Goal: Task Accomplishment & Management: Use online tool/utility

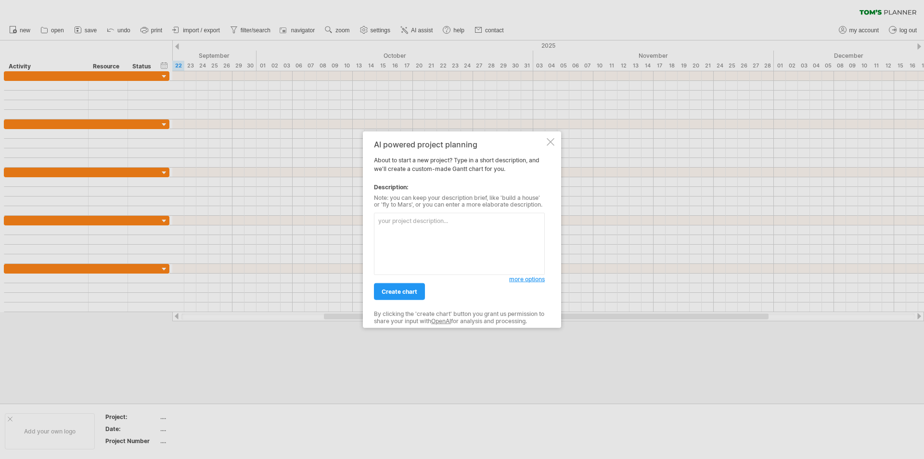
click at [396, 226] on textarea at bounding box center [459, 244] width 171 height 62
type textarea "5"
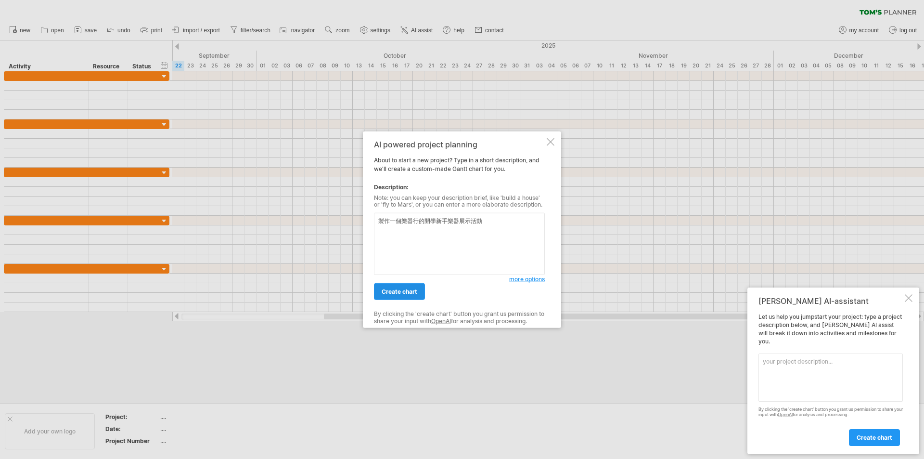
type textarea "製作一個樂器行的開學新手樂器展示活動"
click at [388, 289] on span "create chart" at bounding box center [400, 291] width 36 height 7
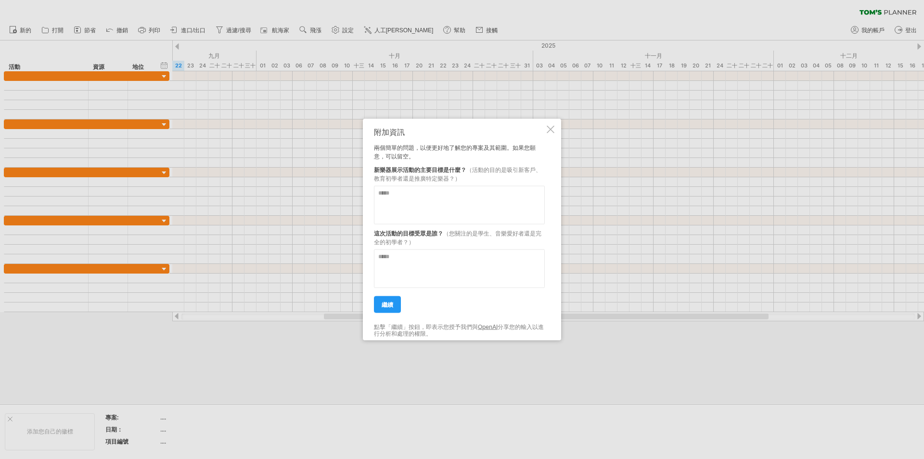
click at [466, 199] on textarea at bounding box center [459, 204] width 171 height 38
type textarea "**********"
click at [461, 269] on textarea at bounding box center [459, 268] width 171 height 38
type textarea "******"
click at [388, 303] on font "繼續" at bounding box center [388, 303] width 12 height 7
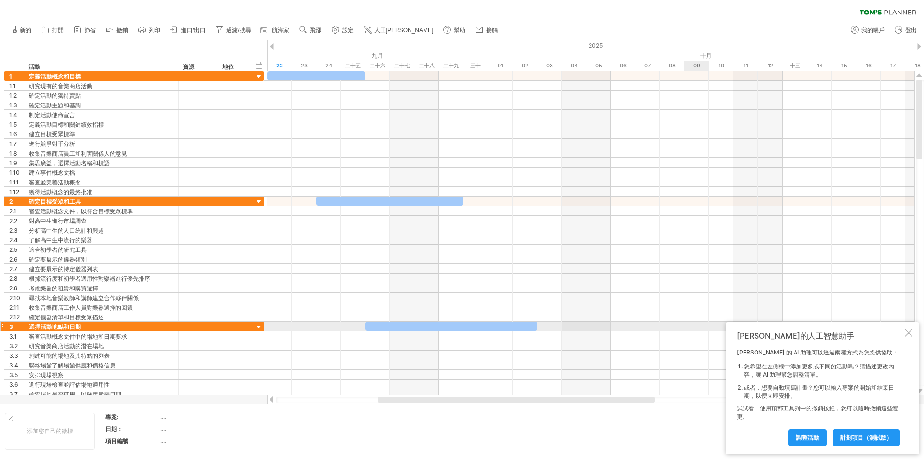
click at [910, 331] on div at bounding box center [909, 333] width 8 height 8
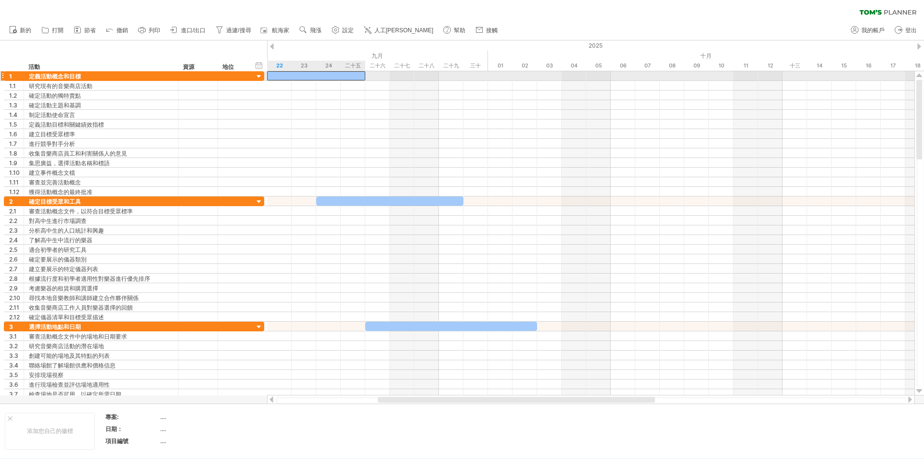
click at [321, 76] on div at bounding box center [316, 75] width 98 height 9
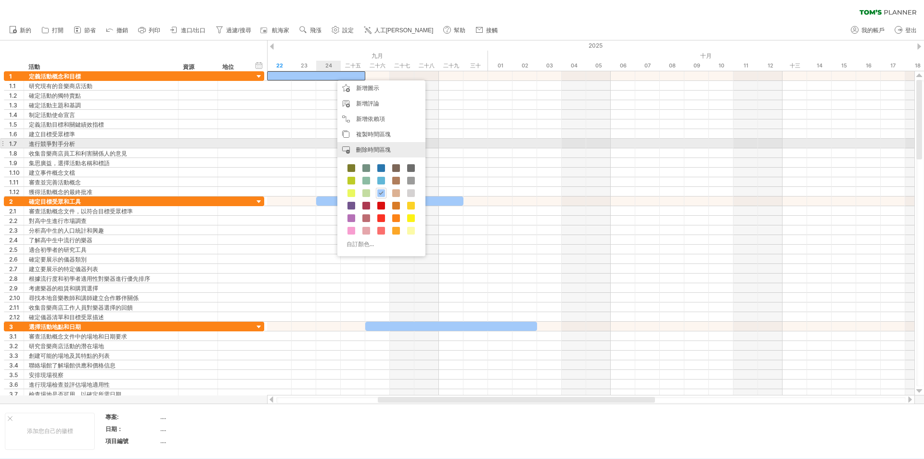
click at [379, 144] on div "刪除時間區塊 刪除選定的項目" at bounding box center [381, 149] width 88 height 15
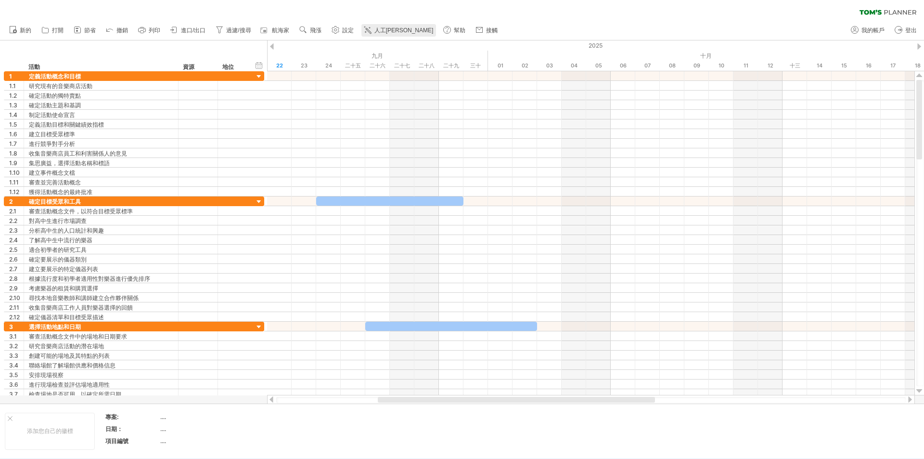
click at [386, 36] on link "人工[PERSON_NAME]" at bounding box center [398, 30] width 75 height 13
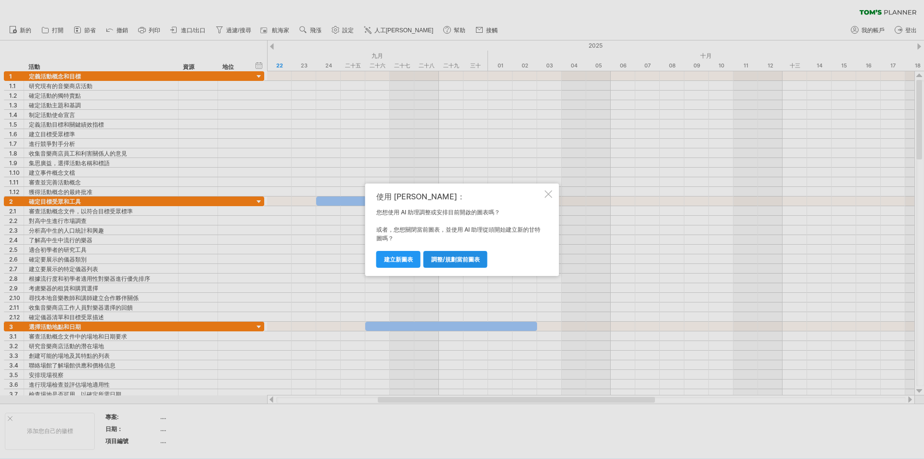
click at [452, 260] on font "調整/規劃當前圖表" at bounding box center [455, 259] width 49 height 7
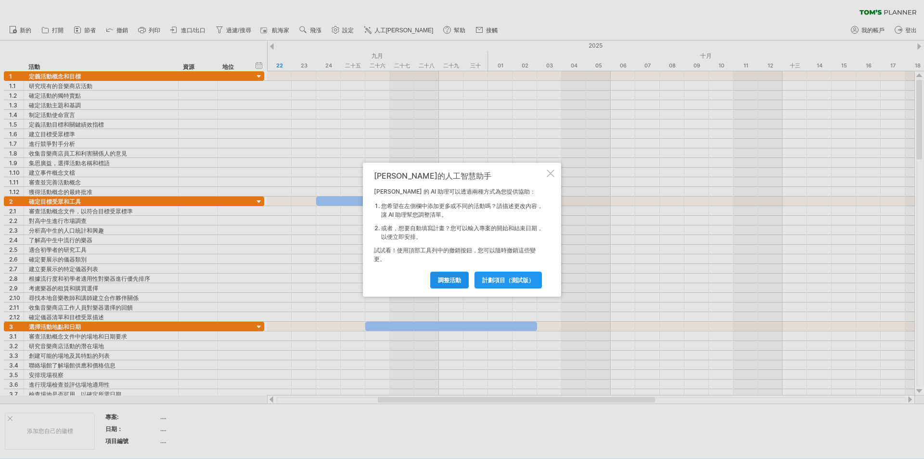
click at [441, 281] on font "調整活動" at bounding box center [449, 279] width 23 height 7
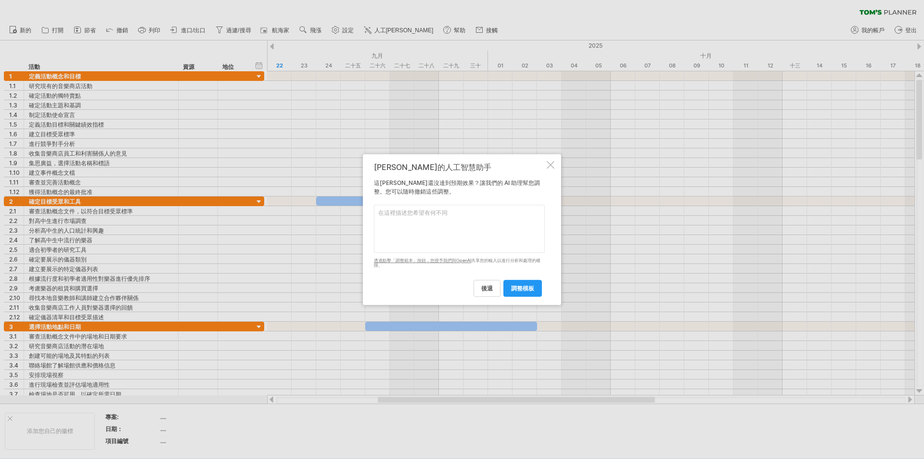
click at [553, 166] on div at bounding box center [551, 165] width 8 height 8
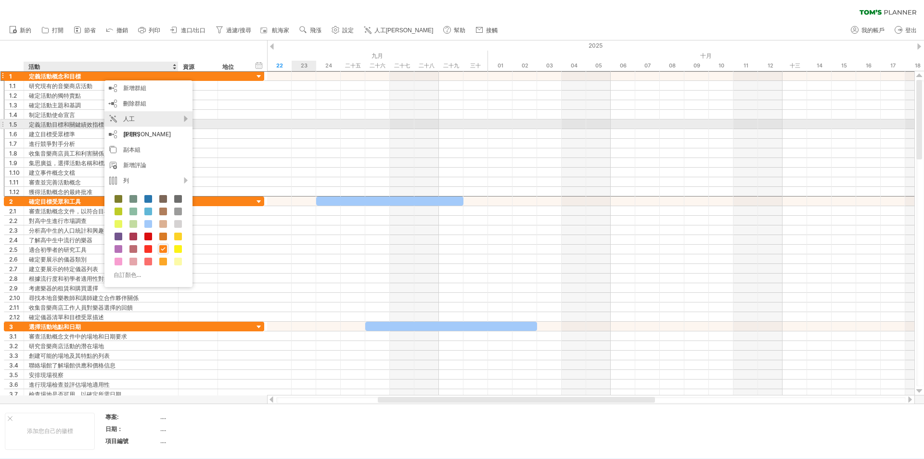
click at [146, 122] on font "人工[PERSON_NAME]" at bounding box center [147, 126] width 48 height 23
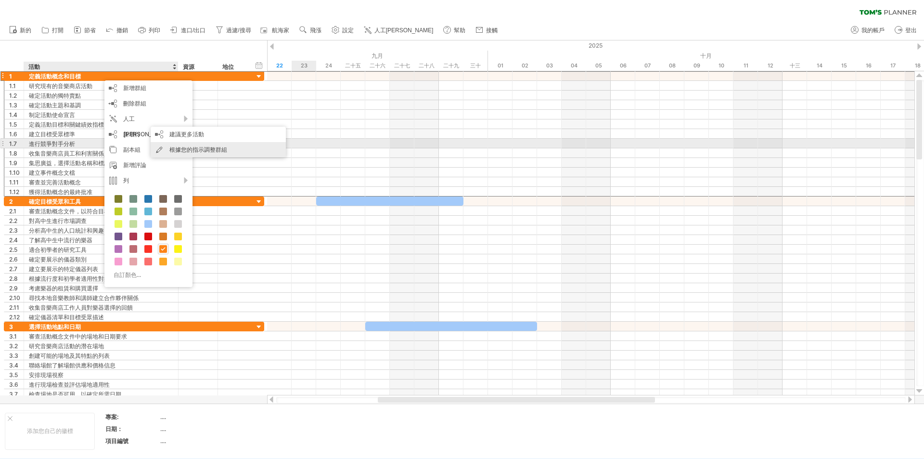
click at [189, 144] on div "根據您的指示調整群組" at bounding box center [218, 149] width 135 height 15
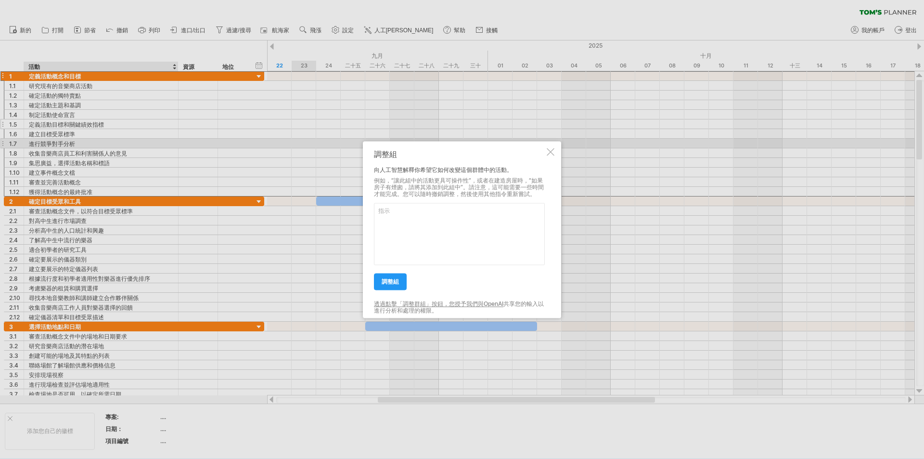
drag, startPoint x: 189, startPoint y: 142, endPoint x: 180, endPoint y: 125, distance: 20.2
click at [189, 142] on div at bounding box center [462, 229] width 924 height 459
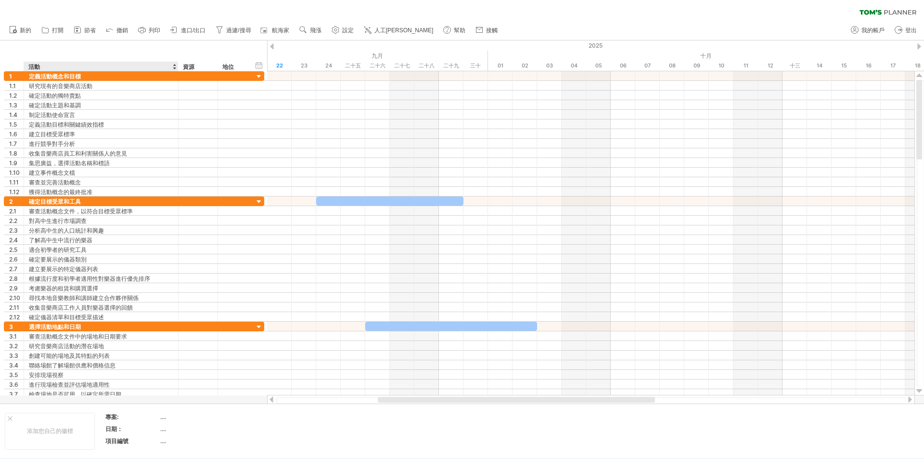
click at [141, 66] on div "活動" at bounding box center [100, 67] width 144 height 10
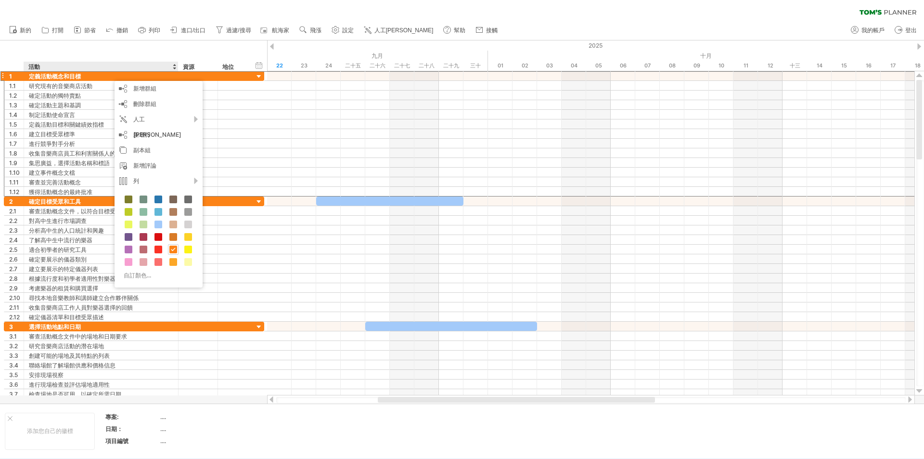
click at [233, 47] on div "隱藏開始/結束/持續時間 顯示開始/結束/持續時間 ******** 活動 ******** 資源 ****** 地位" at bounding box center [133, 55] width 267 height 31
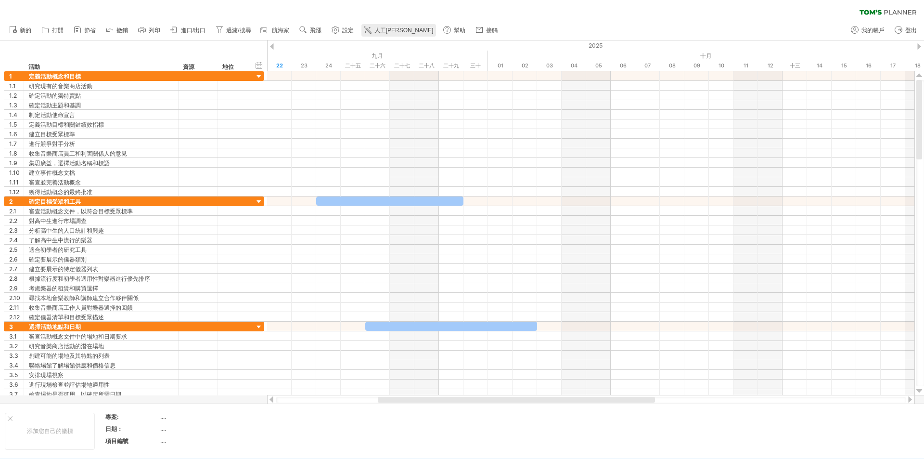
click at [383, 29] on font "人工[PERSON_NAME]" at bounding box center [403, 30] width 59 height 7
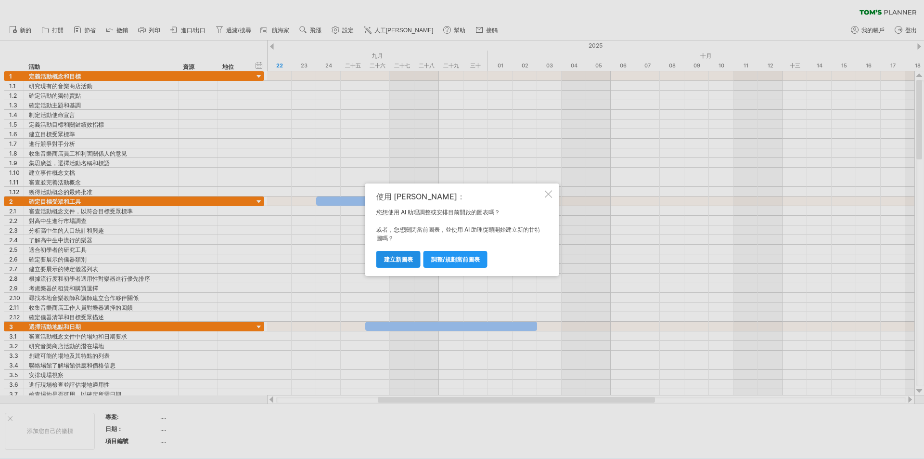
click at [393, 258] on font "建立新圖表" at bounding box center [398, 259] width 29 height 7
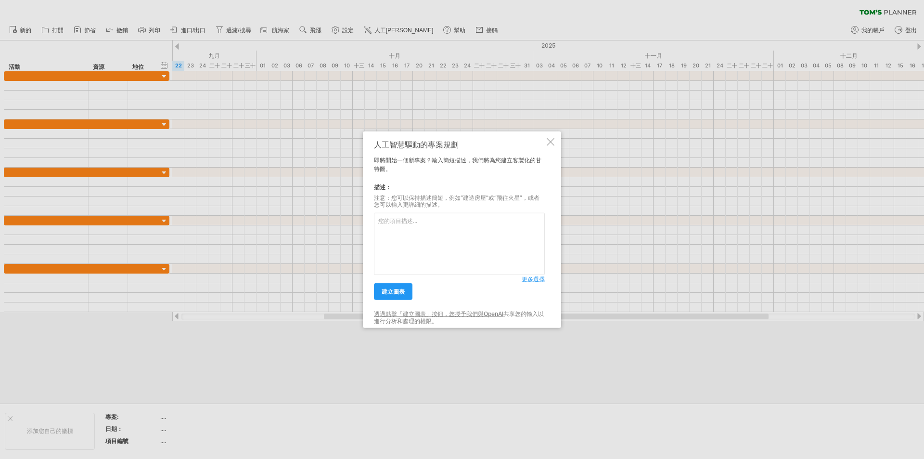
click at [423, 223] on textarea at bounding box center [459, 244] width 171 height 62
type textarea "測"
type textarea "策劃一個樂器行針對初學者開放的開學兩週新手月樂器展示"
click at [536, 279] on font "更多選擇" at bounding box center [533, 278] width 23 height 7
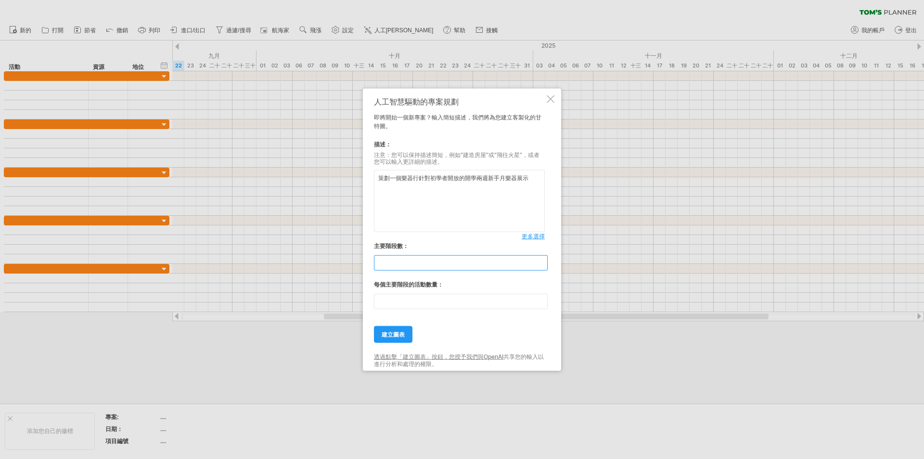
click at [413, 261] on input "**" at bounding box center [461, 262] width 174 height 15
click at [393, 264] on input "**" at bounding box center [461, 262] width 174 height 15
type input "*"
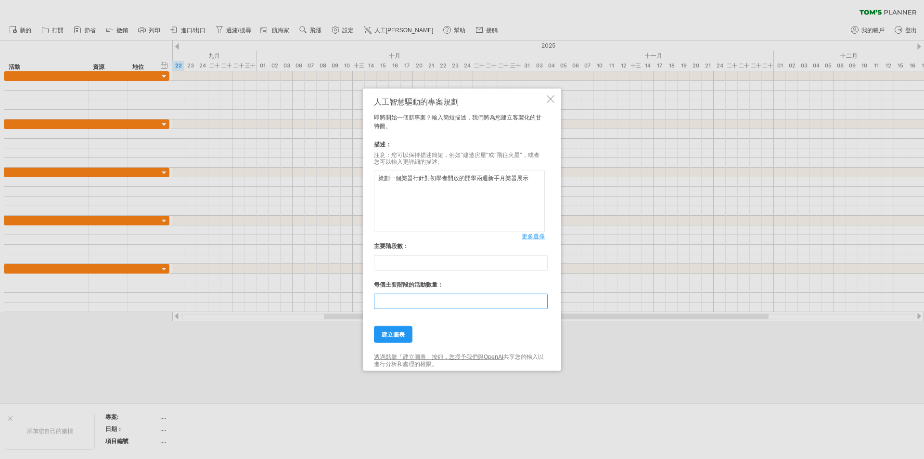
click at [401, 301] on input "**" at bounding box center [461, 301] width 174 height 15
type input "*"
click at [398, 335] on font "建立圖表" at bounding box center [393, 334] width 23 height 7
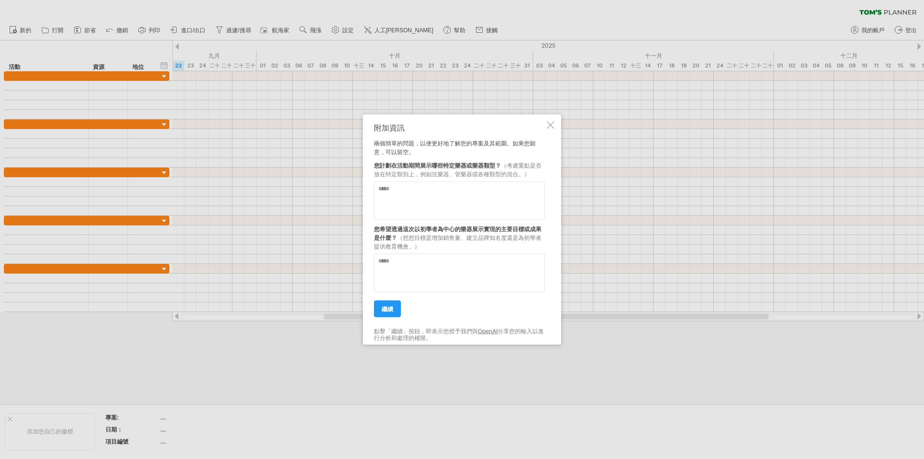
click at [431, 198] on textarea at bounding box center [459, 200] width 171 height 38
type textarea "*"
type textarea "**********"
click at [436, 256] on textarea at bounding box center [459, 272] width 171 height 38
type textarea "*"
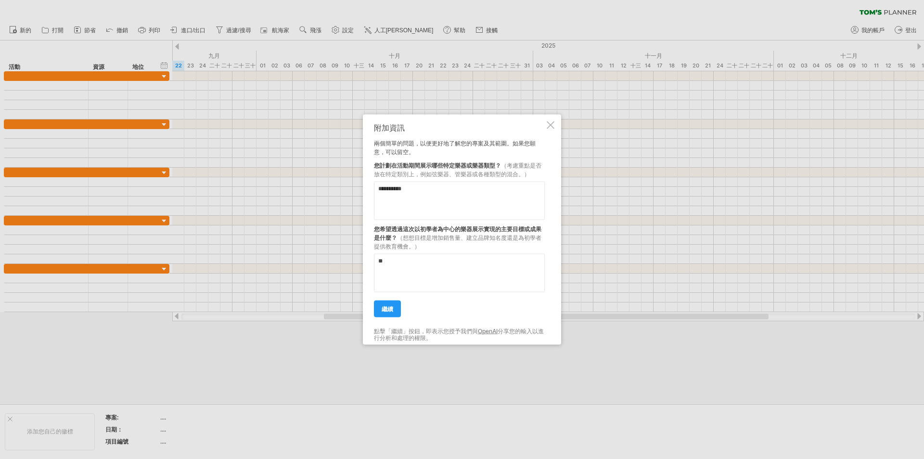
type textarea "*"
drag, startPoint x: 439, startPoint y: 256, endPoint x: 478, endPoint y: 297, distance: 56.8
click at [440, 265] on textarea "**********" at bounding box center [459, 272] width 171 height 38
type textarea "**********"
click at [390, 309] on font "繼續" at bounding box center [388, 308] width 12 height 7
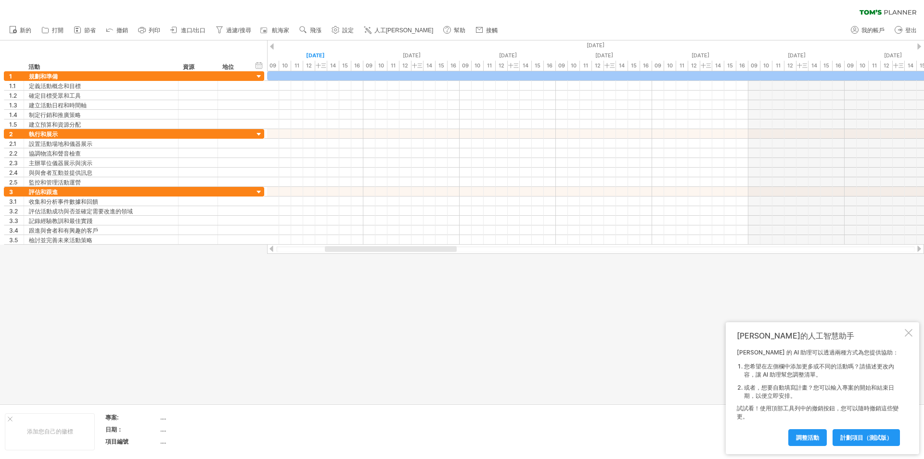
click at [908, 331] on div at bounding box center [909, 333] width 8 height 8
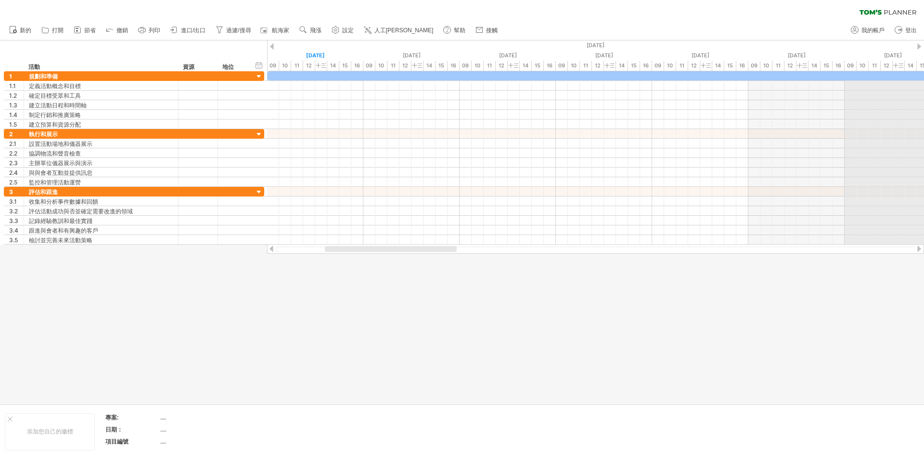
click at [922, 48] on div "[DATE]" at bounding box center [219, 45] width 1829 height 10
click at [921, 46] on div "[DATE]" at bounding box center [219, 45] width 1829 height 10
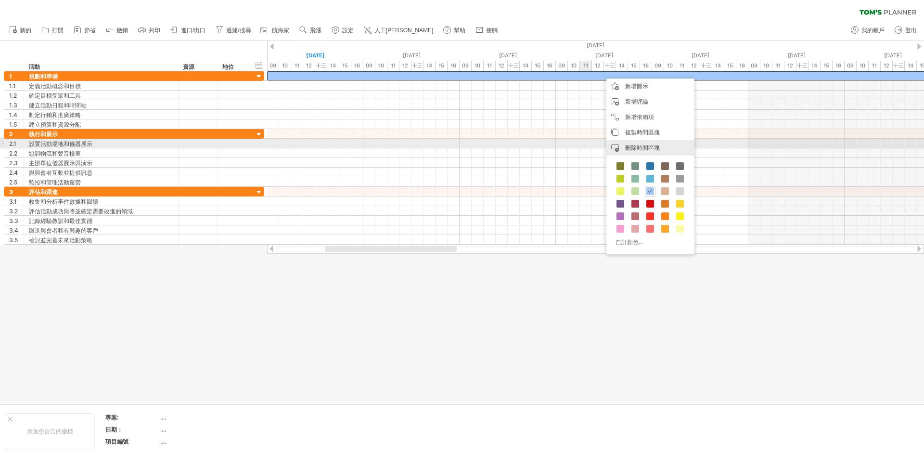
click at [646, 145] on font "刪除時間區塊" at bounding box center [642, 147] width 35 height 7
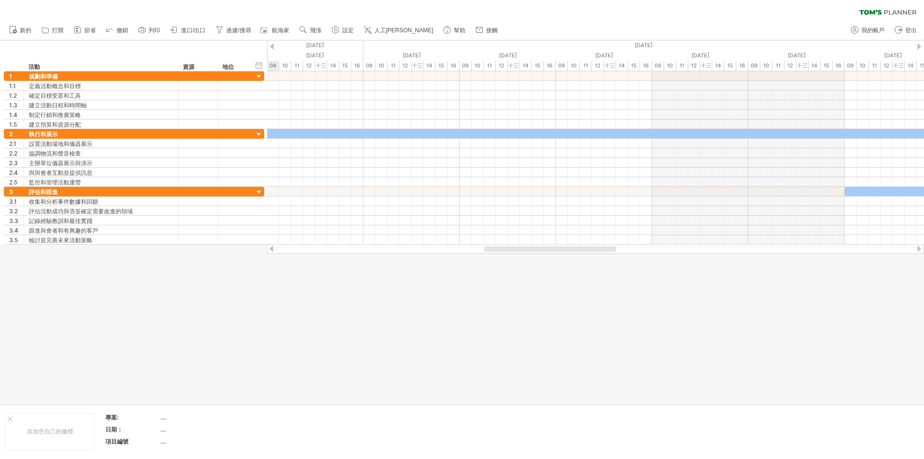
drag, startPoint x: 393, startPoint y: 248, endPoint x: 523, endPoint y: 209, distance: 135.7
click at [551, 257] on div "嘗試造訪 [DOMAIN_NAME] 再次連接... 0% 清除過濾器 新的" at bounding box center [462, 229] width 924 height 459
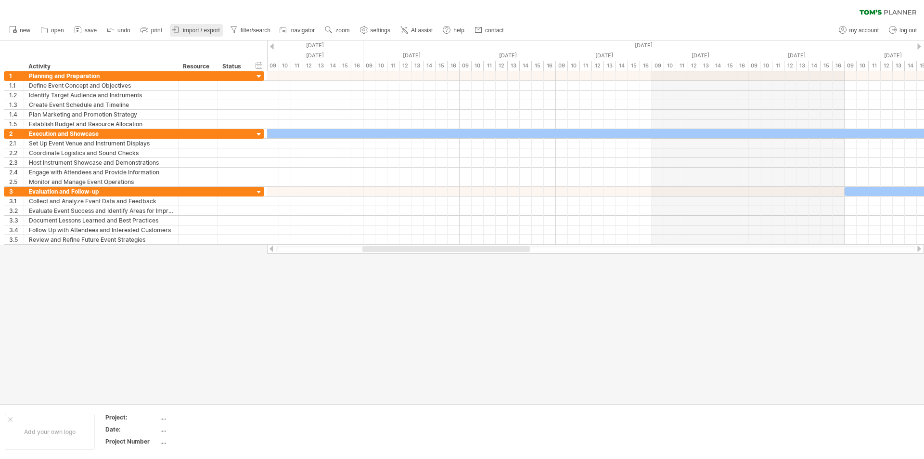
click at [204, 32] on span "import / export" at bounding box center [201, 30] width 37 height 7
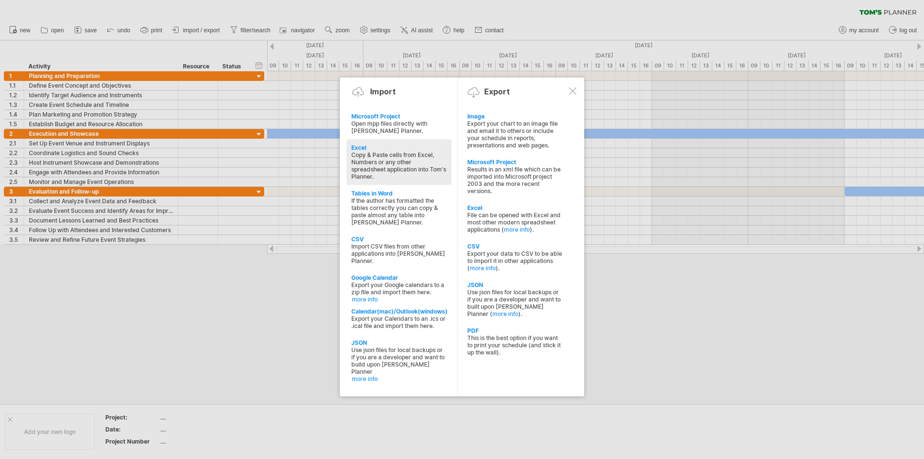
click at [405, 163] on div "Copy & Paste cells from Excel, Numbers or any other spreadsheet application int…" at bounding box center [398, 165] width 95 height 29
type textarea "**********"
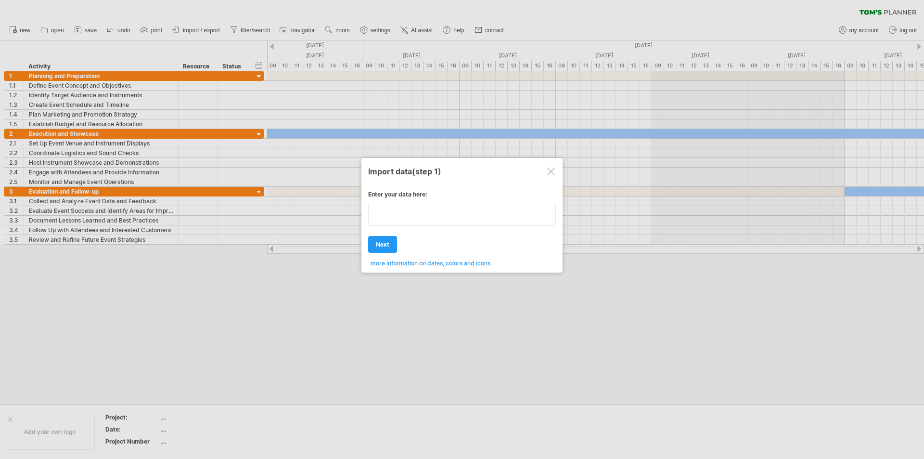
click at [410, 226] on div "Enter your data here: Your data: Weekend days ' mon tue Hide weekend days" at bounding box center [462, 224] width 188 height 83
click at [407, 214] on textarea at bounding box center [462, 214] width 188 height 23
type textarea "**********"
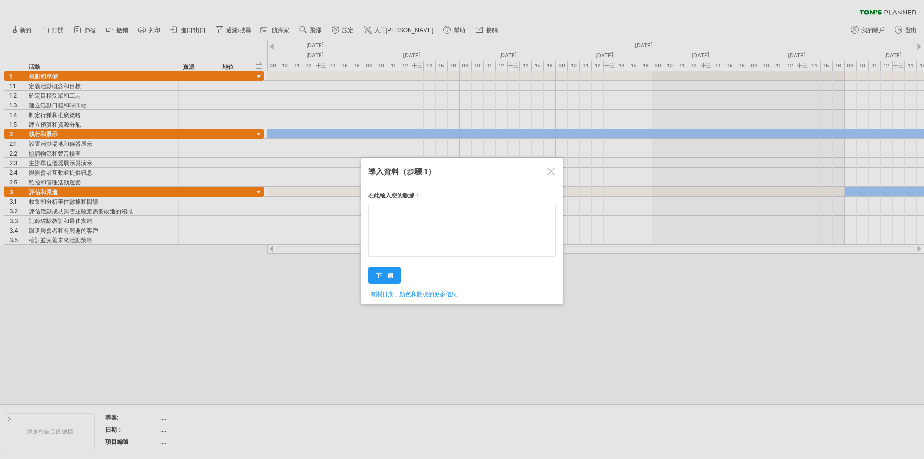
click at [444, 218] on textarea at bounding box center [462, 231] width 188 height 52
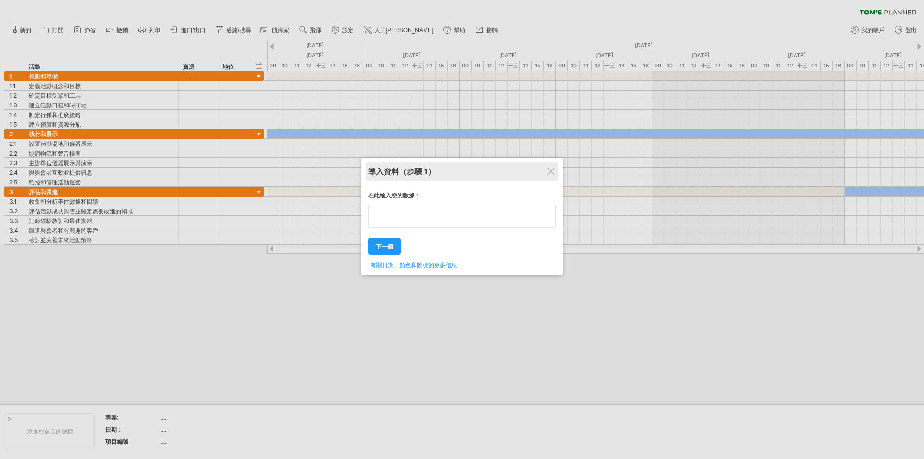
type textarea "**********"
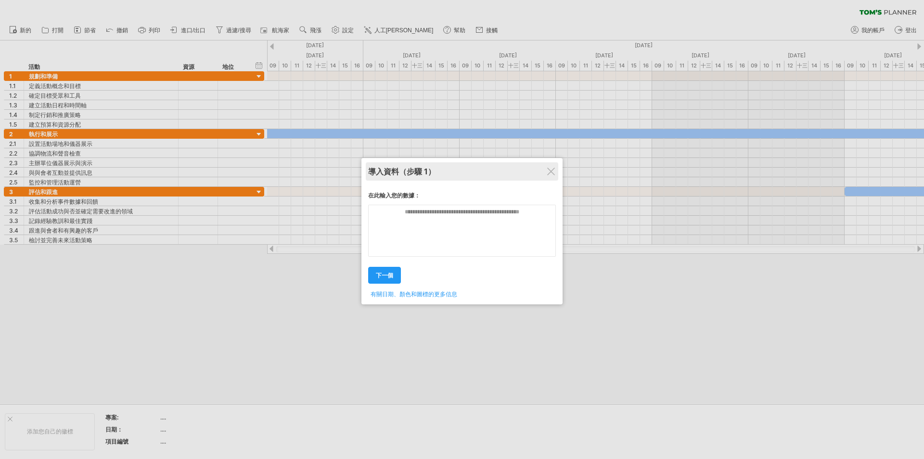
click at [550, 175] on div "導入資料 （步驟 1）" at bounding box center [462, 171] width 188 height 18
click at [550, 176] on div "導入資料 （步驟 1）" at bounding box center [462, 171] width 188 height 18
click at [553, 170] on div at bounding box center [551, 171] width 8 height 8
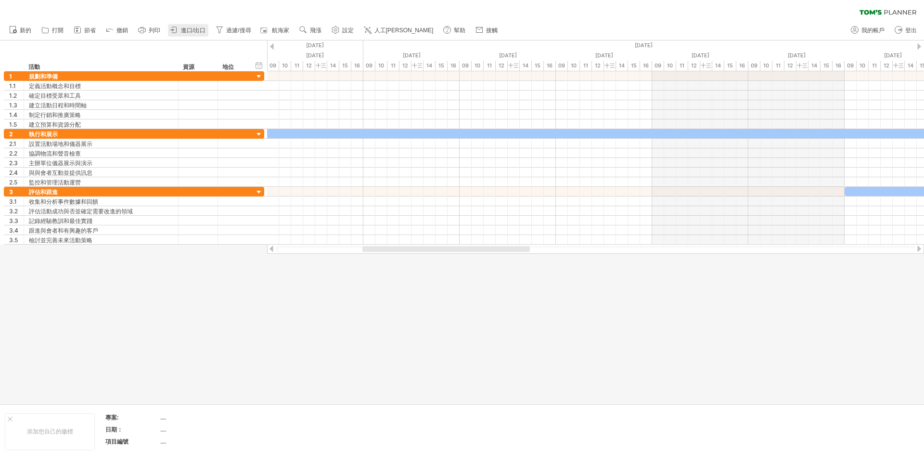
click at [203, 30] on font "進口/出口" at bounding box center [193, 30] width 25 height 7
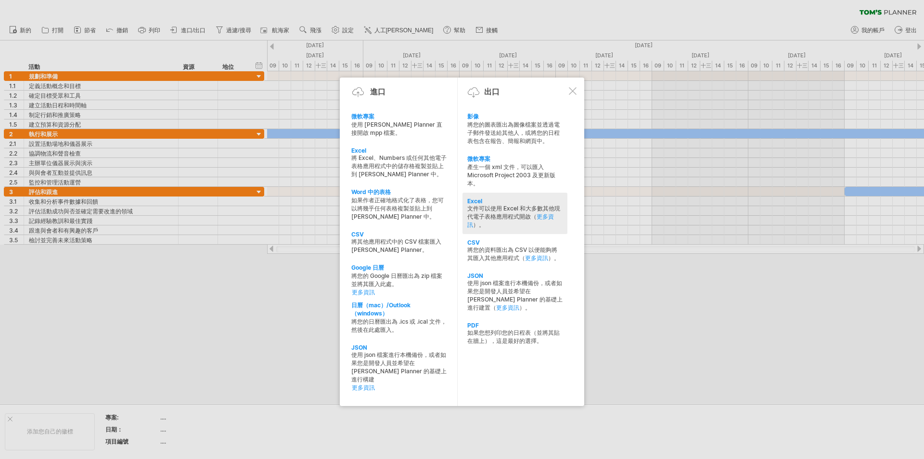
click at [506, 210] on font "文件可以使用 Excel 和大多數其他現代電子表格應用程式開啟（" at bounding box center [513, 212] width 93 height 15
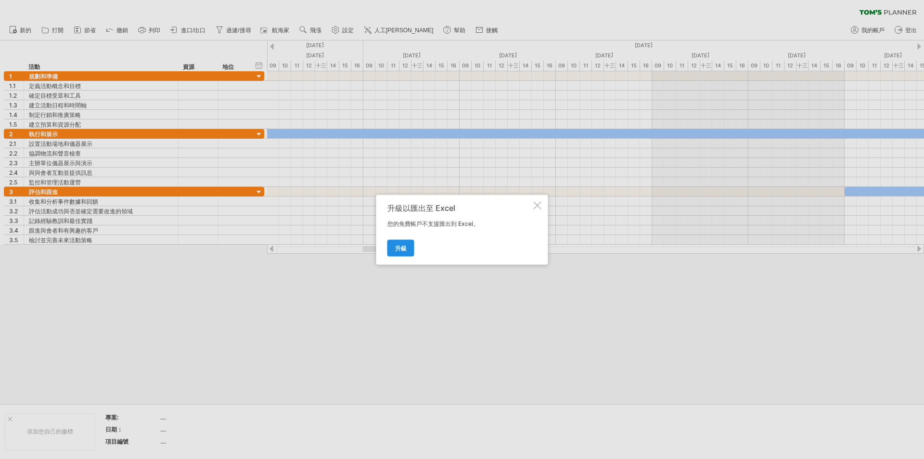
click at [400, 252] on link "升級" at bounding box center [400, 247] width 27 height 17
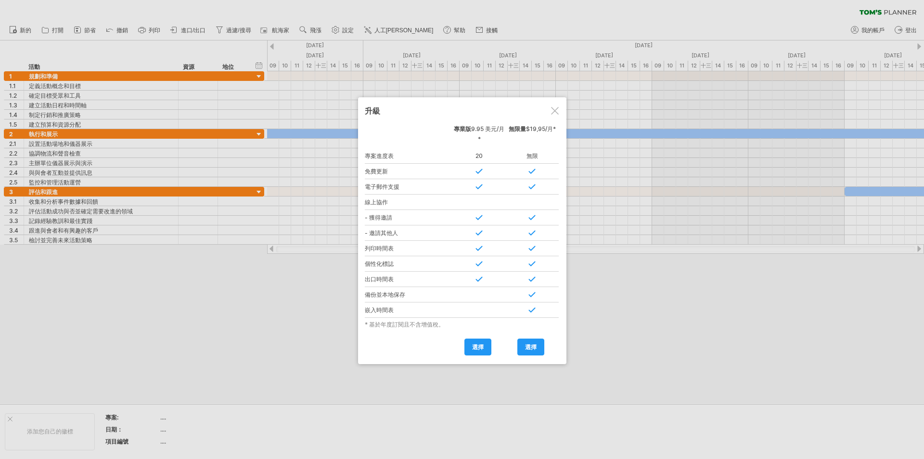
click at [402, 305] on div "嵌入時間表" at bounding box center [409, 309] width 88 height 15
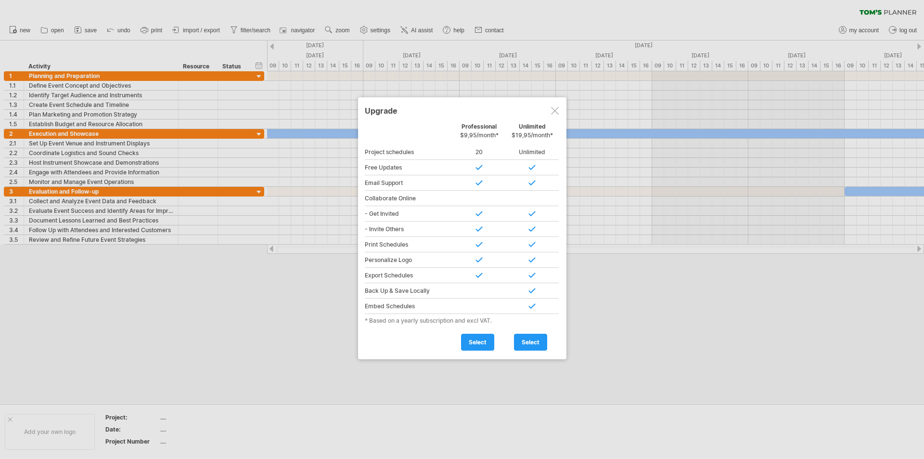
click at [558, 110] on div at bounding box center [555, 111] width 8 height 8
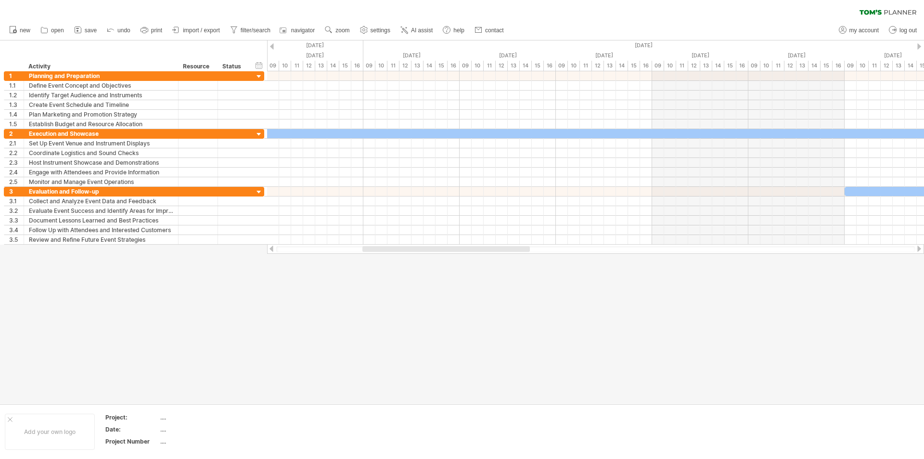
click at [470, 323] on div at bounding box center [462, 221] width 924 height 363
click at [824, 23] on div "new" at bounding box center [462, 30] width 924 height 20
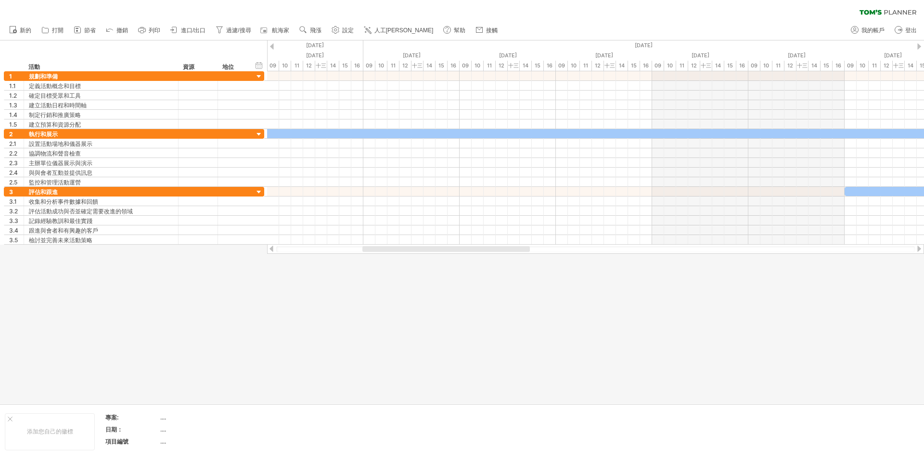
click at [539, 22] on div "新的" at bounding box center [462, 30] width 924 height 20
click at [240, 27] on font "過濾/搜尋" at bounding box center [238, 30] width 25 height 7
type input "**********"
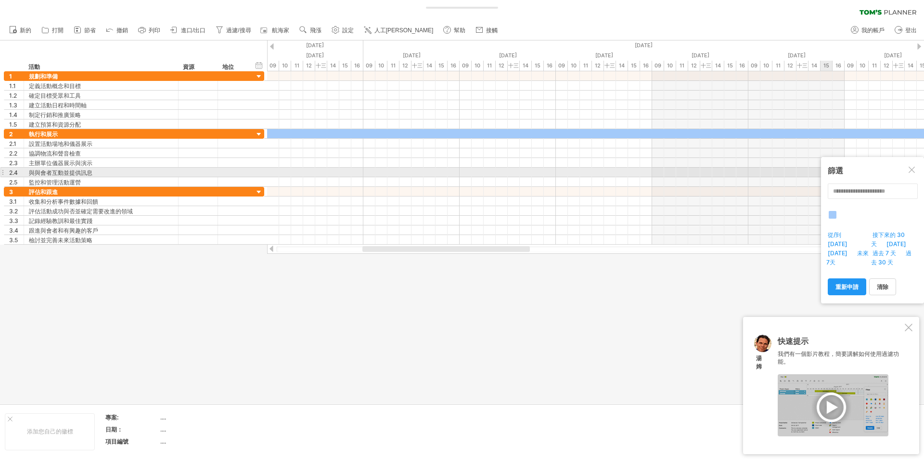
click at [913, 171] on div at bounding box center [913, 171] width 8 height 8
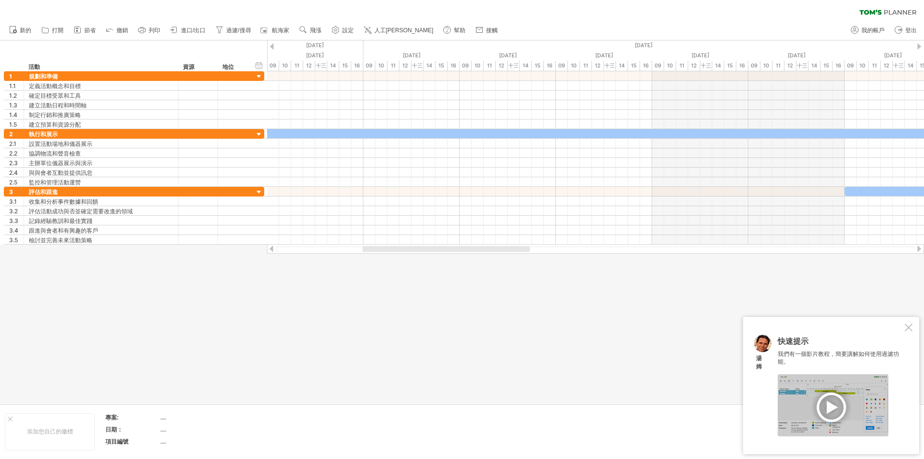
drag, startPoint x: 680, startPoint y: 325, endPoint x: 691, endPoint y: 331, distance: 11.4
click at [680, 326] on div at bounding box center [462, 221] width 924 height 363
click at [875, 29] on font "我的帳戶" at bounding box center [872, 30] width 23 height 7
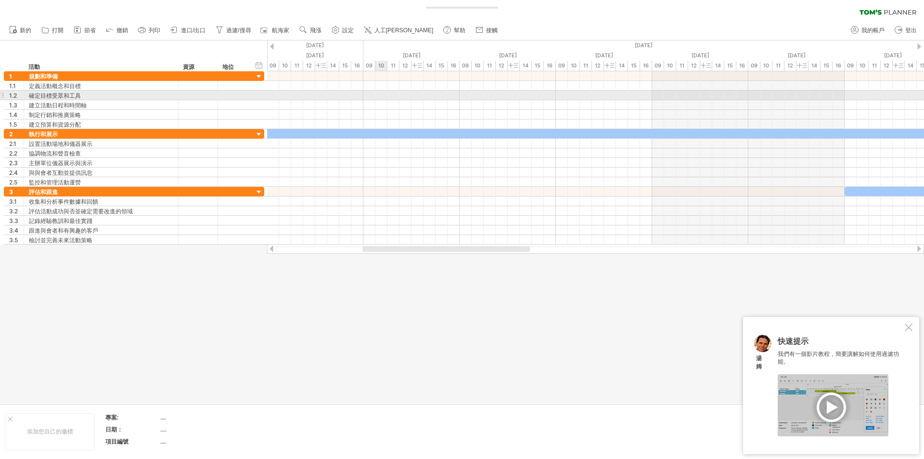
type input "**********"
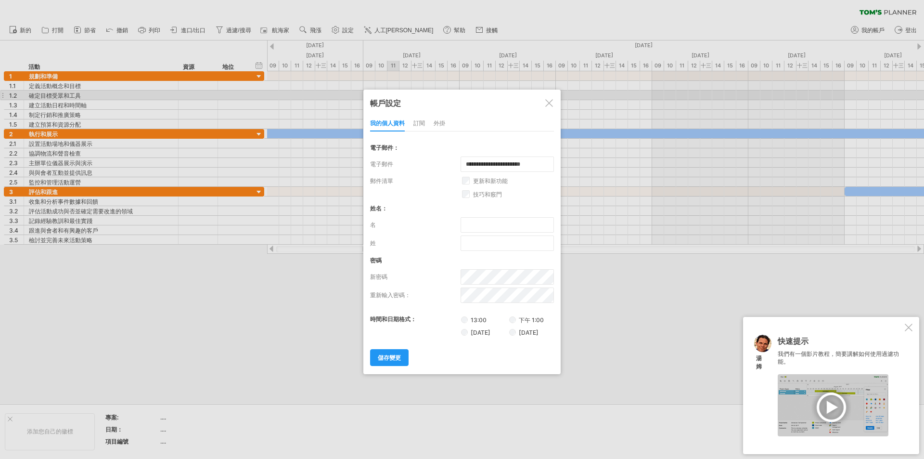
click at [551, 104] on div at bounding box center [549, 103] width 8 height 8
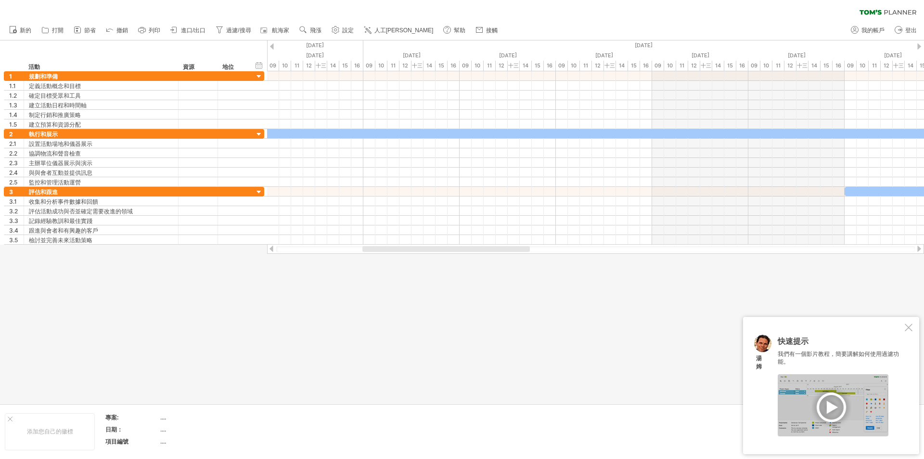
drag, startPoint x: 280, startPoint y: 282, endPoint x: 291, endPoint y: 298, distance: 20.4
click at [280, 282] on div at bounding box center [462, 221] width 924 height 363
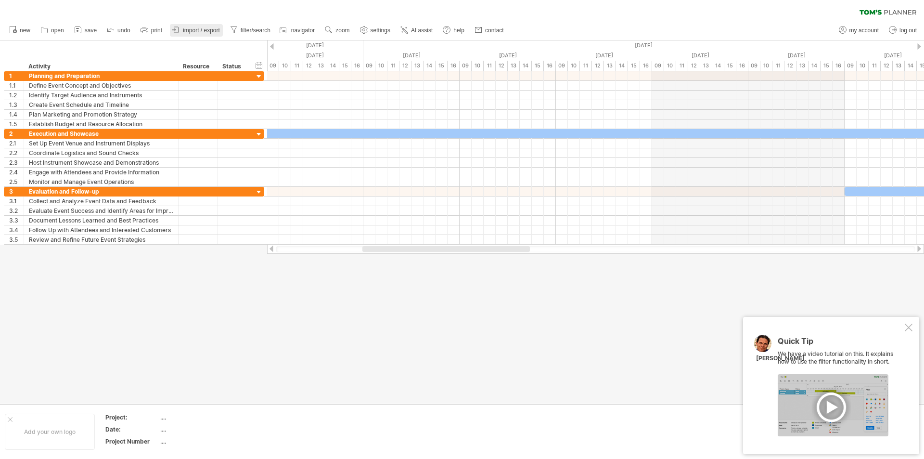
click at [220, 29] on link "import / export" at bounding box center [196, 30] width 53 height 13
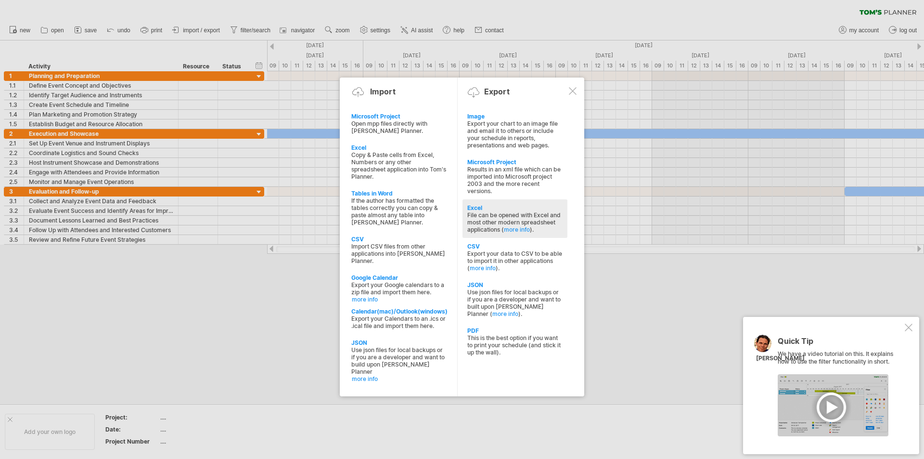
click at [528, 218] on div "File can be opened with Excel and most other modern spreadsheet applications ( …" at bounding box center [514, 222] width 95 height 22
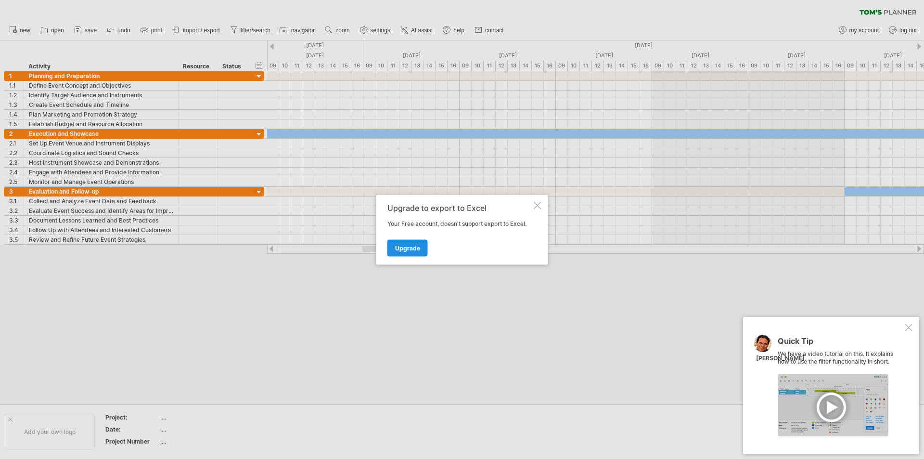
click at [402, 247] on span "Upgrade" at bounding box center [407, 247] width 25 height 7
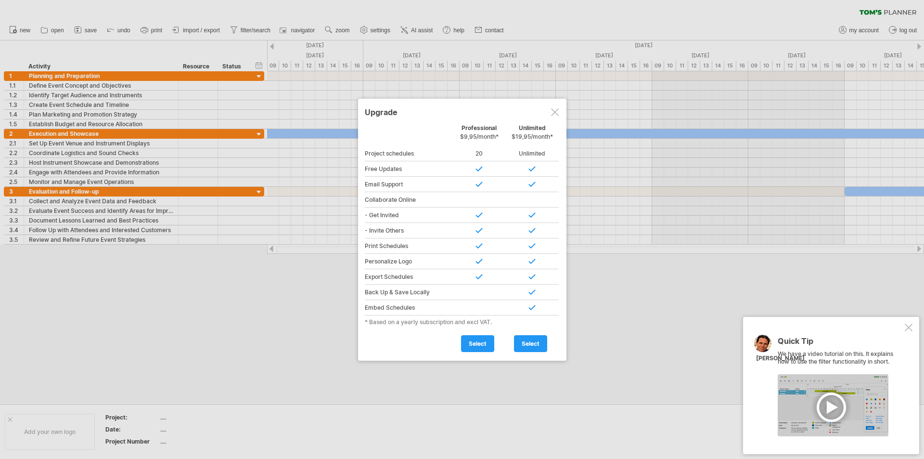
click at [552, 112] on div at bounding box center [555, 112] width 8 height 8
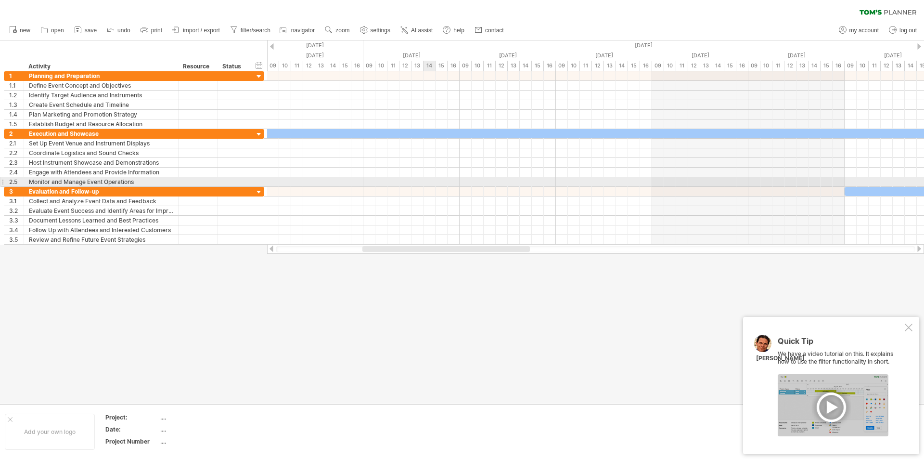
click at [281, 299] on div at bounding box center [462, 221] width 924 height 363
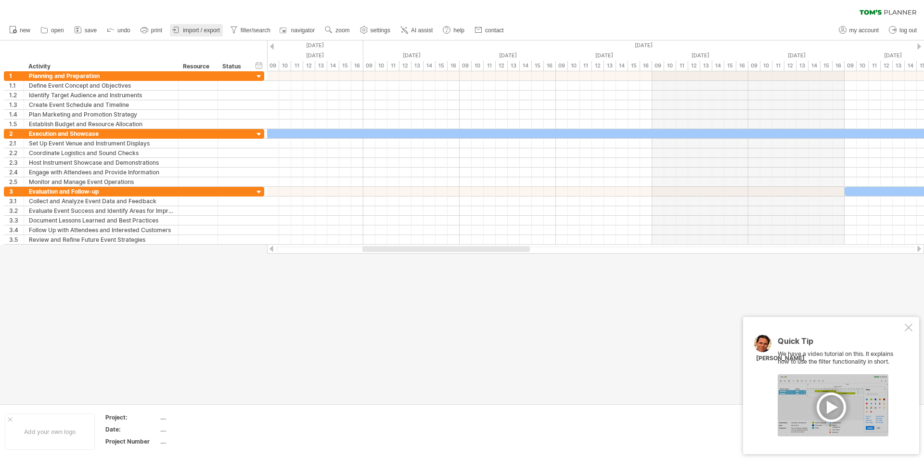
click at [212, 26] on link "import / export" at bounding box center [196, 30] width 53 height 13
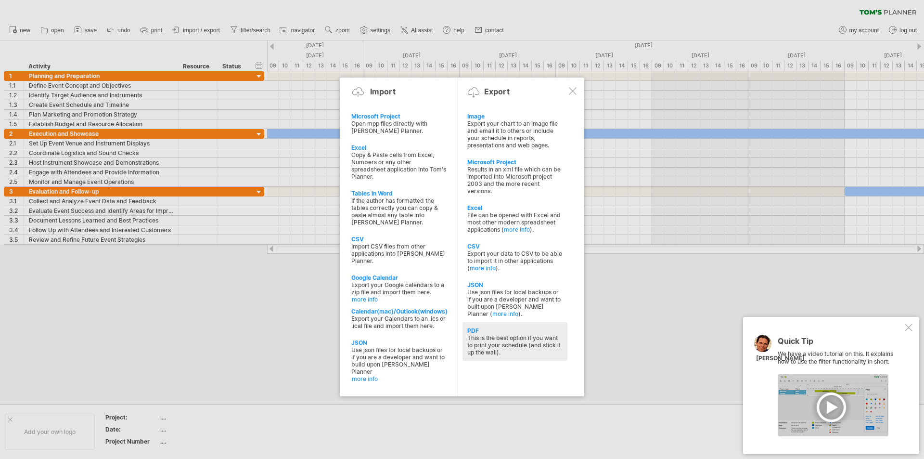
click at [529, 338] on div "This is the best option if you want to print your schedule (and stick it up the…" at bounding box center [514, 345] width 95 height 22
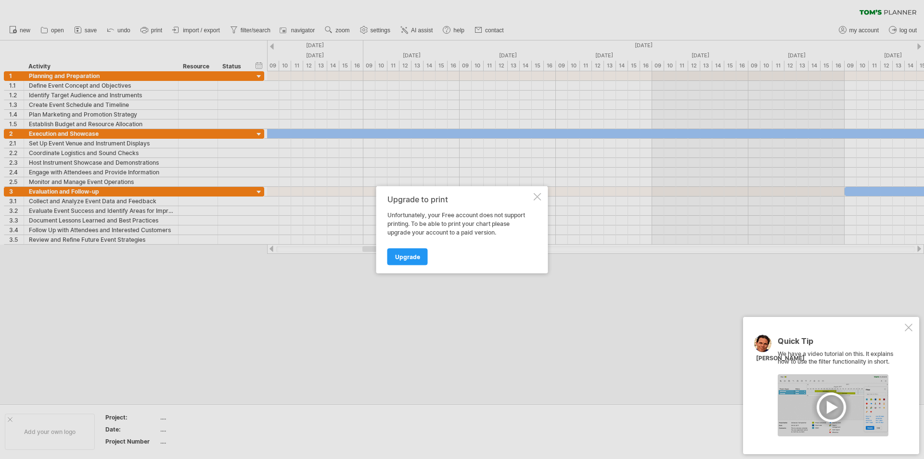
click at [534, 195] on div at bounding box center [538, 196] width 8 height 8
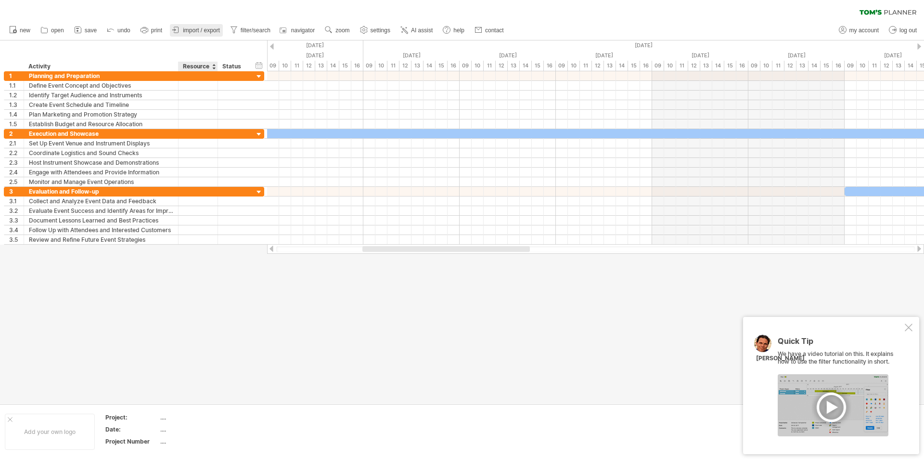
click at [211, 36] on link "import / export" at bounding box center [196, 30] width 53 height 13
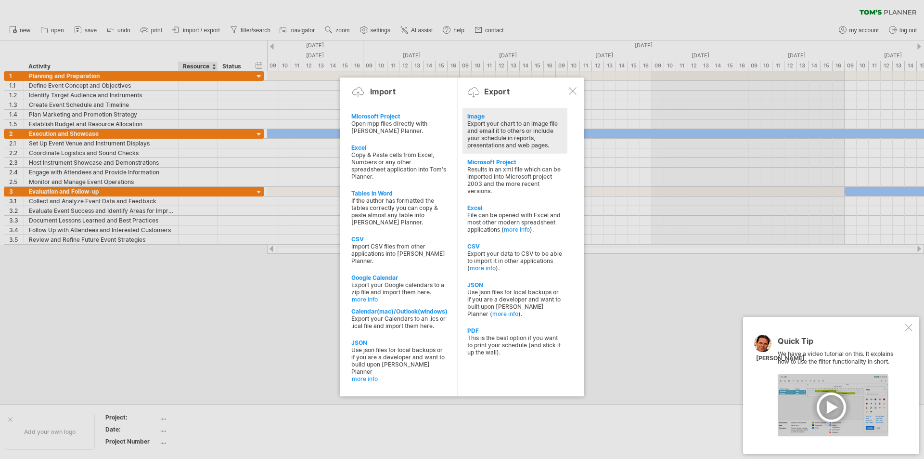
click at [513, 137] on div "Export your chart to an image file and email it to others or include your sched…" at bounding box center [514, 134] width 95 height 29
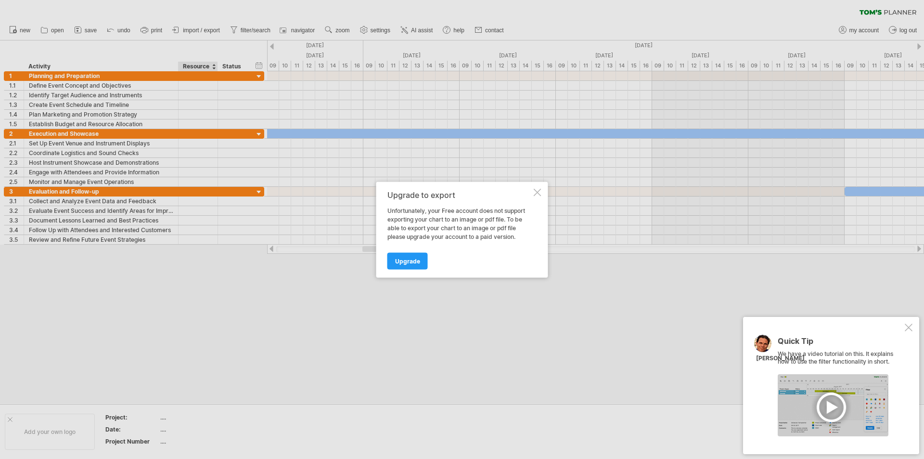
click at [539, 194] on div at bounding box center [538, 192] width 8 height 8
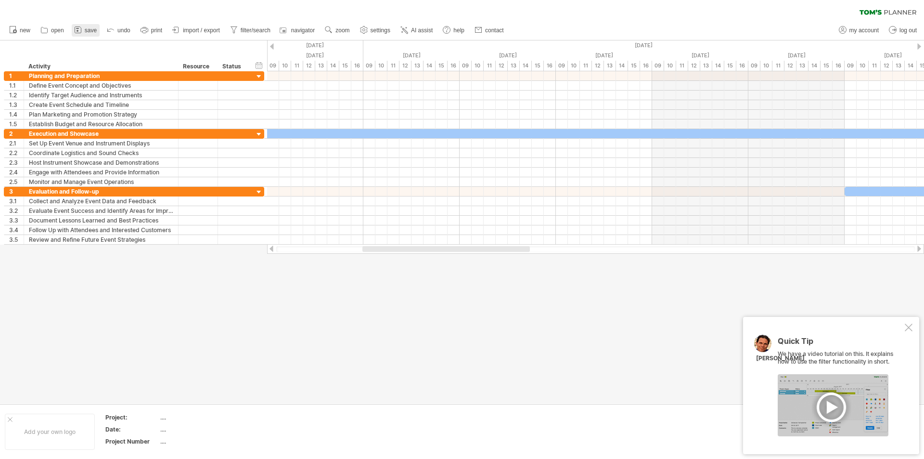
click at [80, 30] on icon at bounding box center [78, 30] width 10 height 10
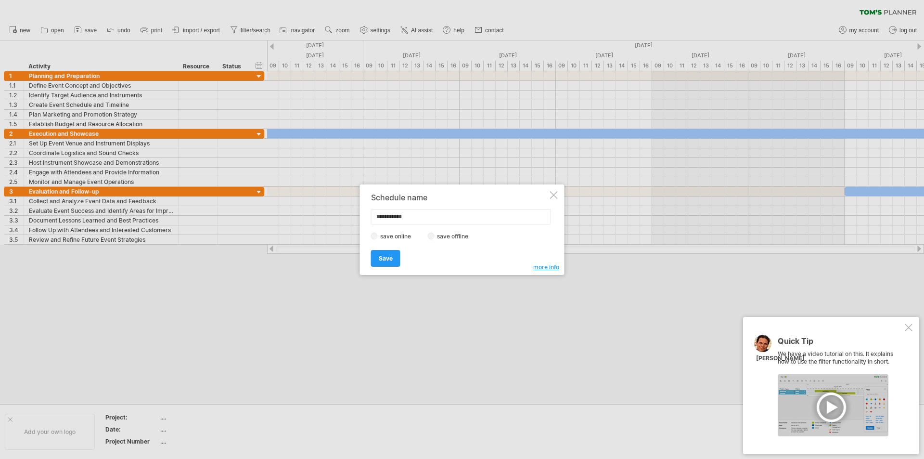
click at [443, 217] on input "**********" at bounding box center [461, 216] width 180 height 15
type input "*"
type input "**********"
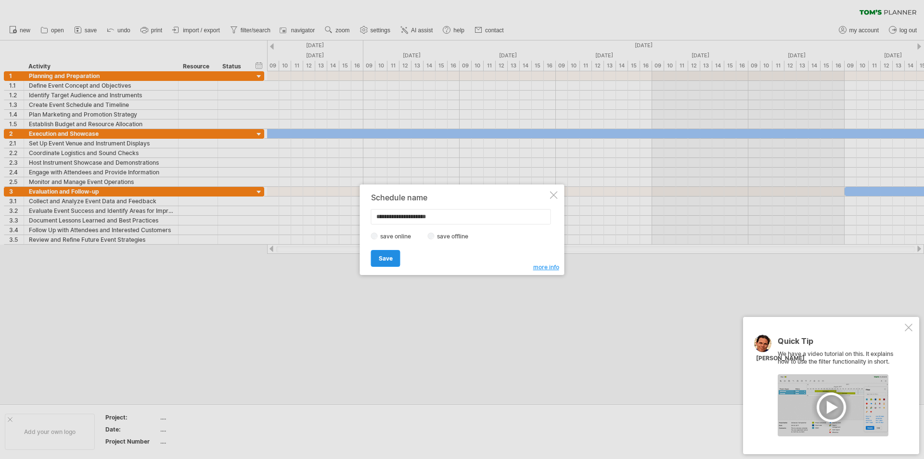
click at [394, 263] on link "Save" at bounding box center [385, 258] width 29 height 17
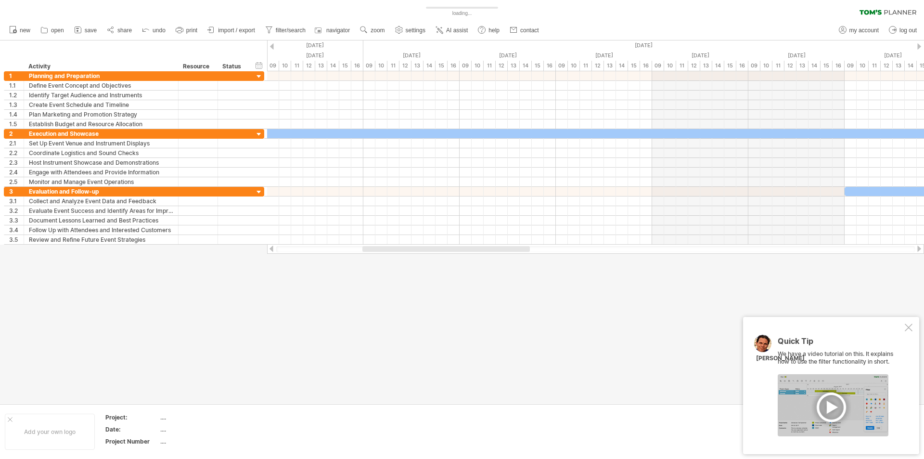
click at [304, 308] on div at bounding box center [462, 221] width 924 height 363
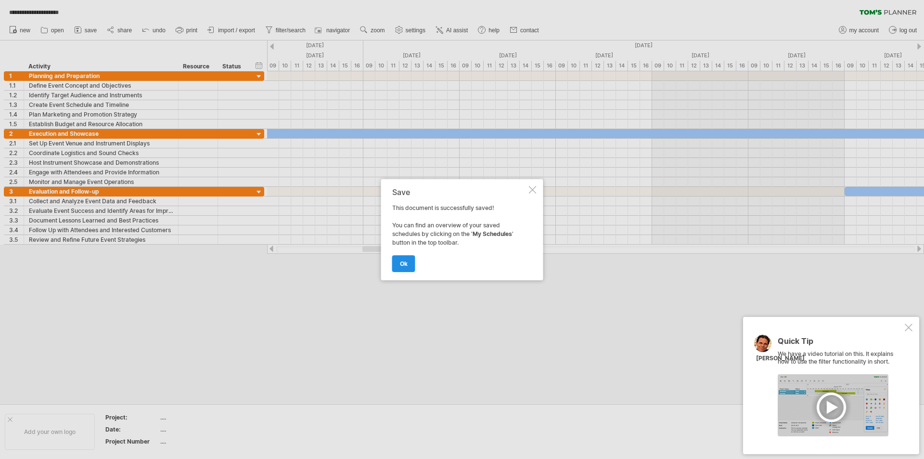
click at [402, 266] on span "ok" at bounding box center [404, 263] width 8 height 7
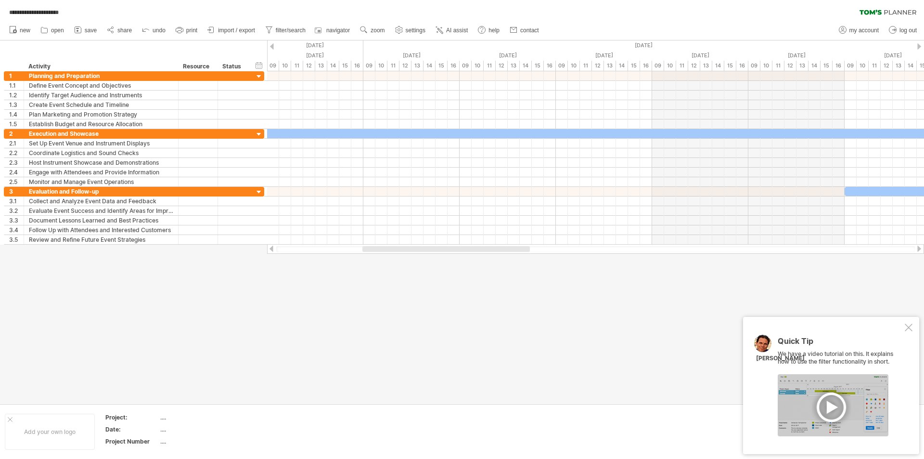
click at [411, 316] on div at bounding box center [462, 221] width 924 height 363
click at [118, 32] on span "share" at bounding box center [124, 30] width 14 height 7
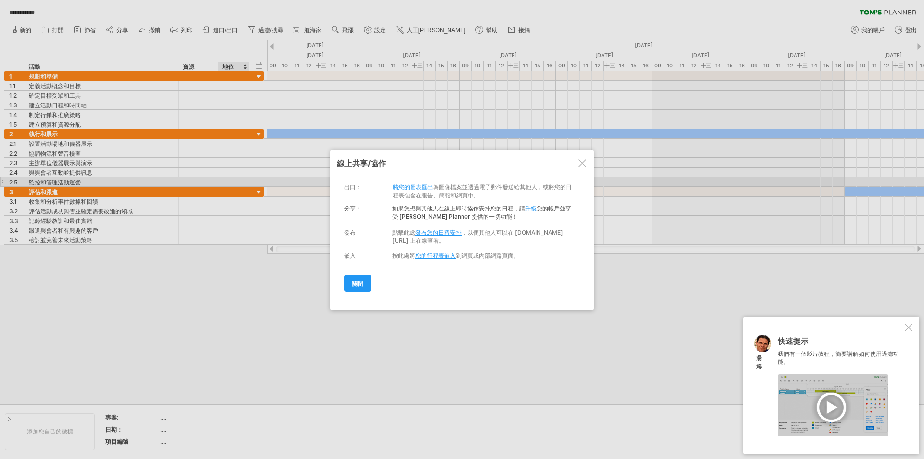
click at [446, 234] on font "發布您的日程安排" at bounding box center [438, 232] width 46 height 7
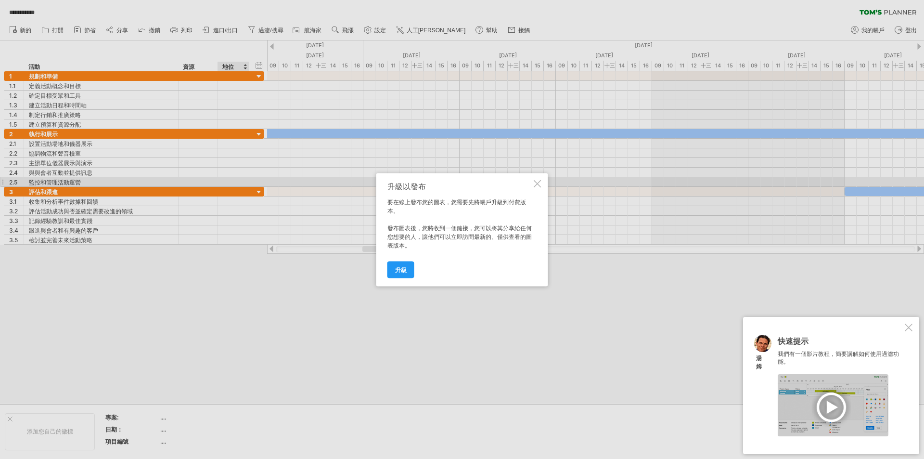
click at [539, 186] on div at bounding box center [538, 184] width 8 height 8
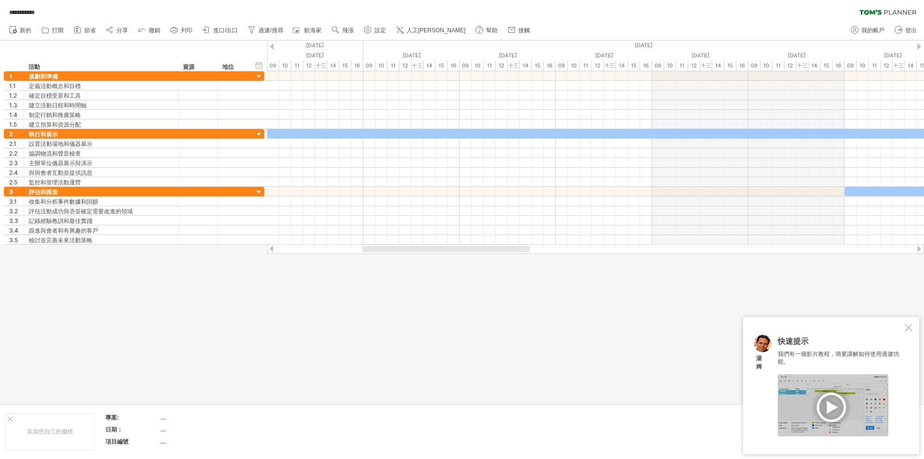
click at [611, 326] on div at bounding box center [462, 221] width 924 height 363
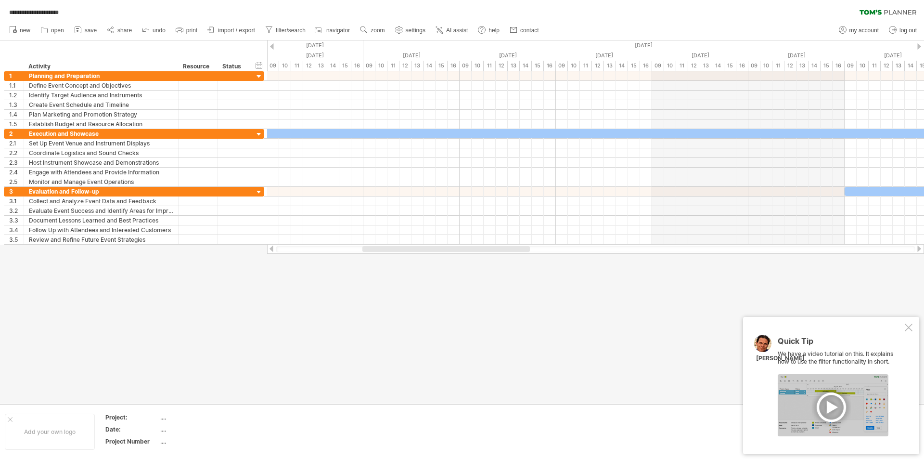
click at [590, 24] on div "new" at bounding box center [462, 30] width 924 height 20
click at [231, 34] on link "import / export" at bounding box center [231, 30] width 53 height 13
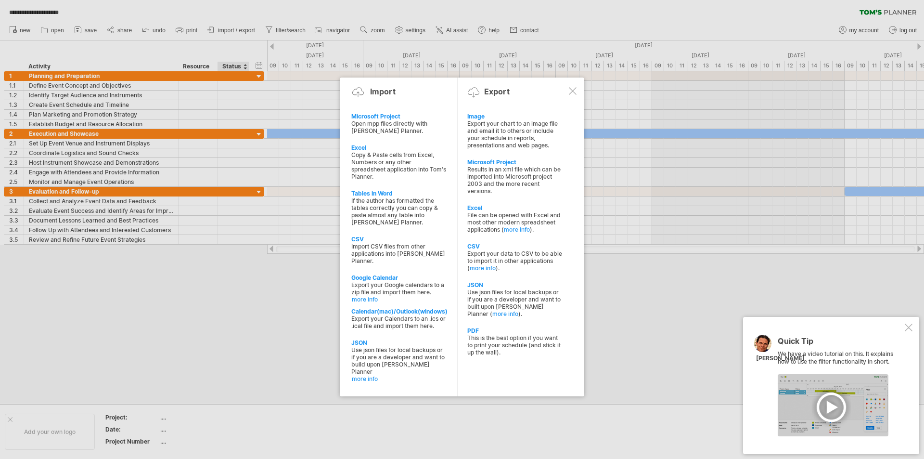
click at [167, 21] on div at bounding box center [462, 229] width 924 height 459
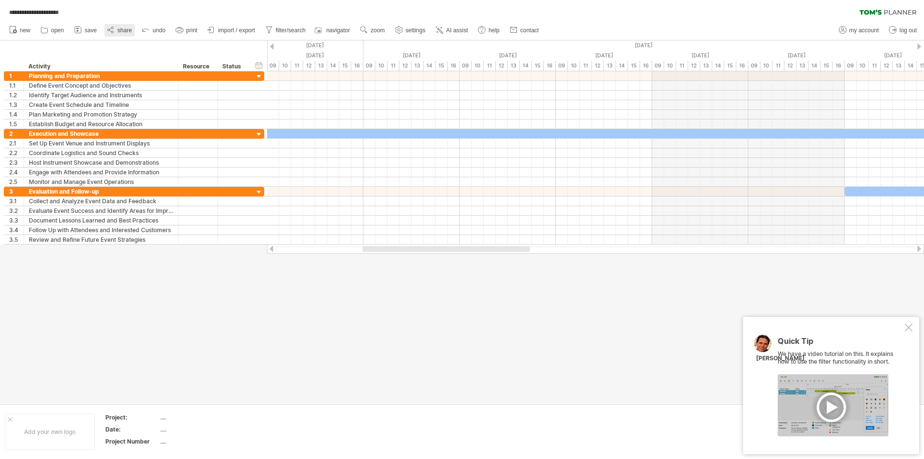
click at [131, 32] on span "share" at bounding box center [124, 30] width 14 height 7
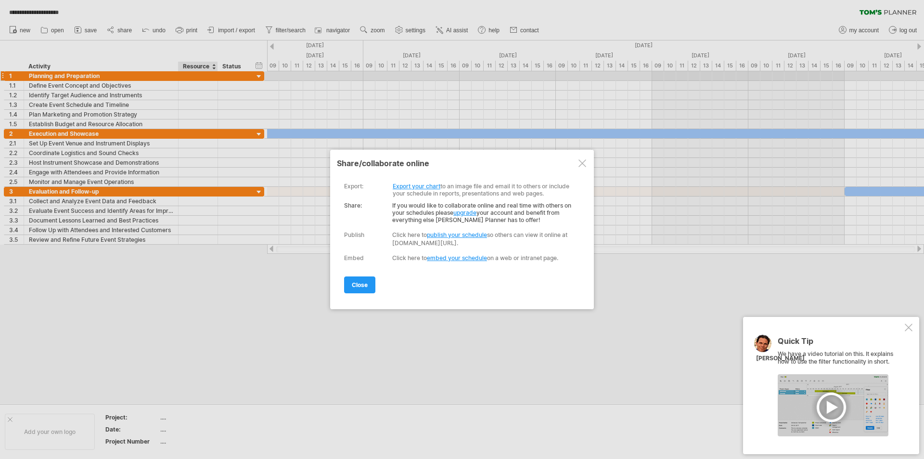
click at [911, 326] on div at bounding box center [909, 327] width 8 height 8
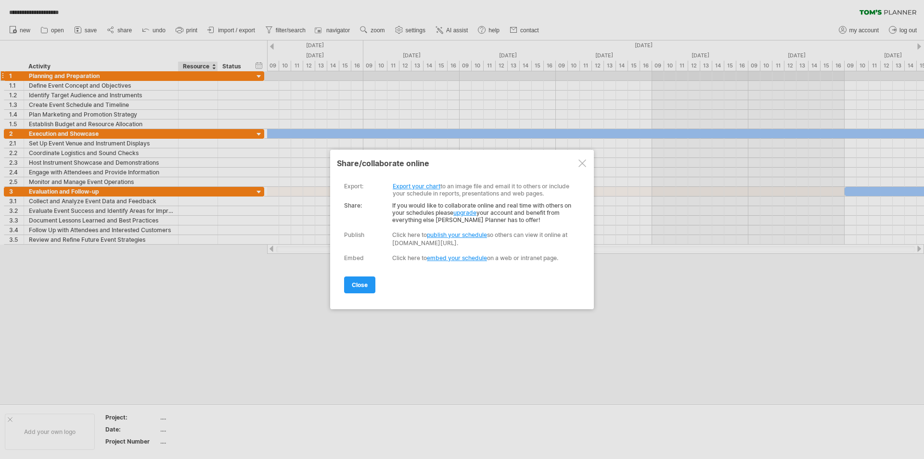
click at [415, 185] on link "Export your chart" at bounding box center [417, 185] width 48 height 7
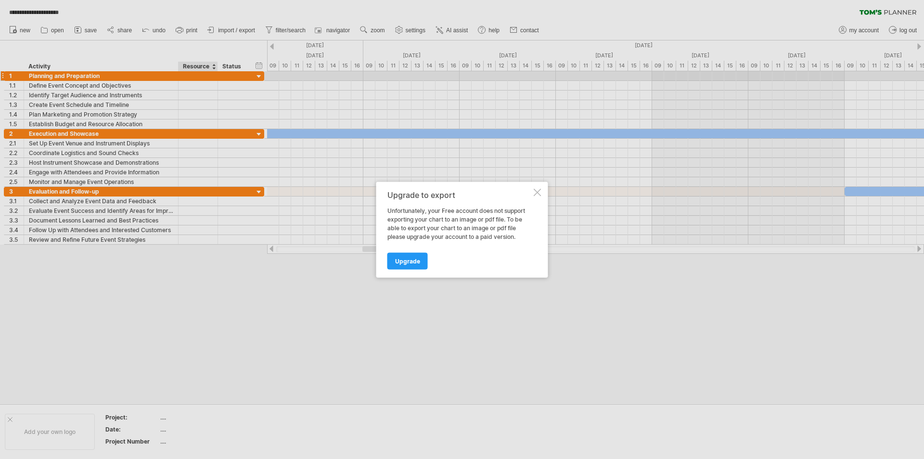
drag, startPoint x: 535, startPoint y: 194, endPoint x: 448, endPoint y: 167, distance: 91.3
click at [534, 193] on div at bounding box center [538, 192] width 8 height 8
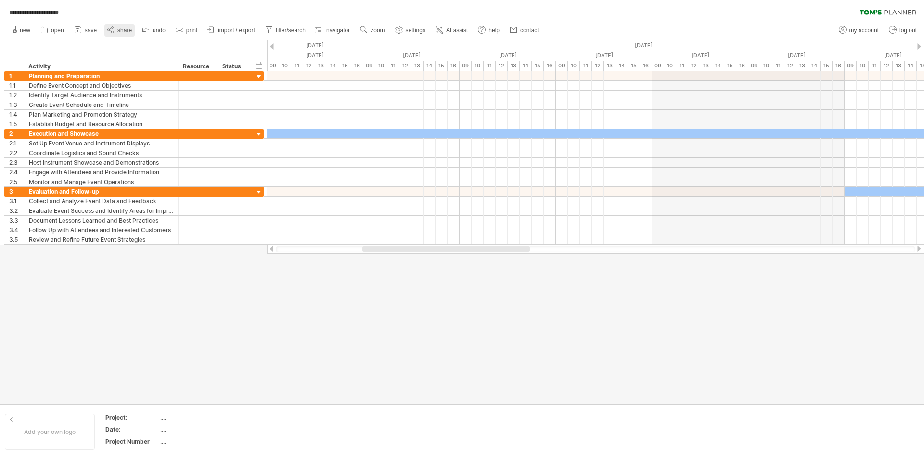
click at [128, 25] on link "share" at bounding box center [119, 30] width 30 height 13
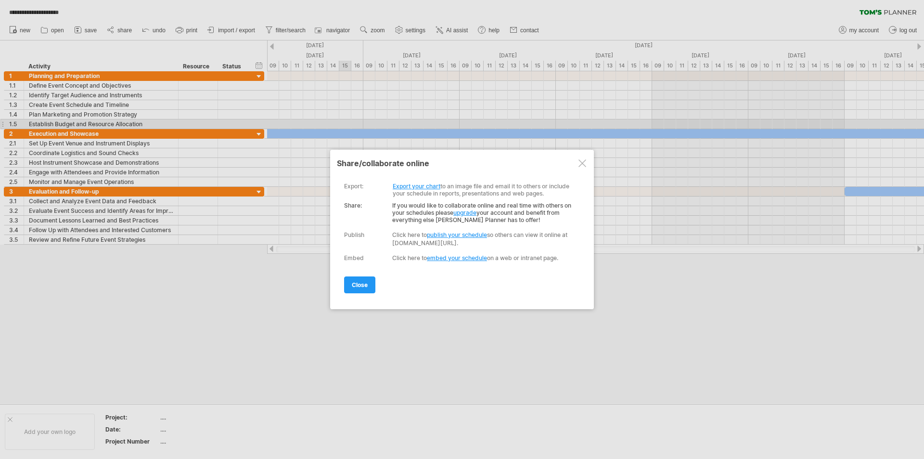
click at [466, 235] on link "publish your schedule" at bounding box center [457, 234] width 60 height 7
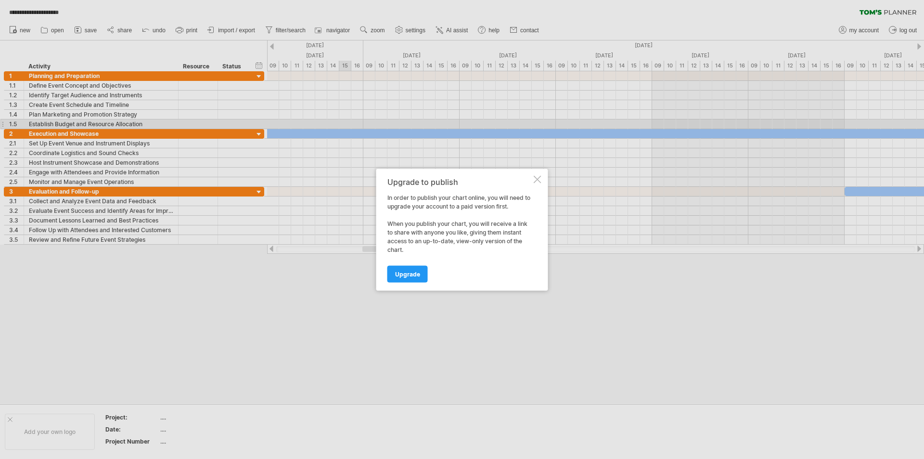
click at [538, 175] on div at bounding box center [538, 179] width 8 height 8
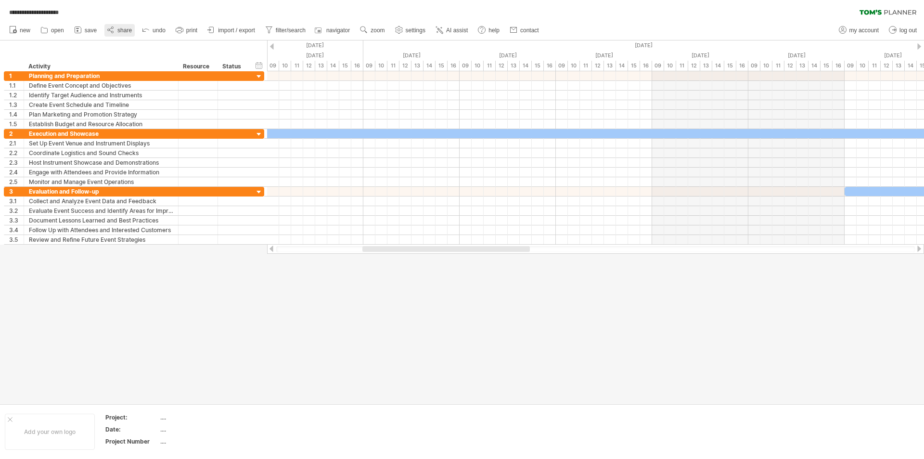
click at [118, 33] on span "share" at bounding box center [124, 30] width 14 height 7
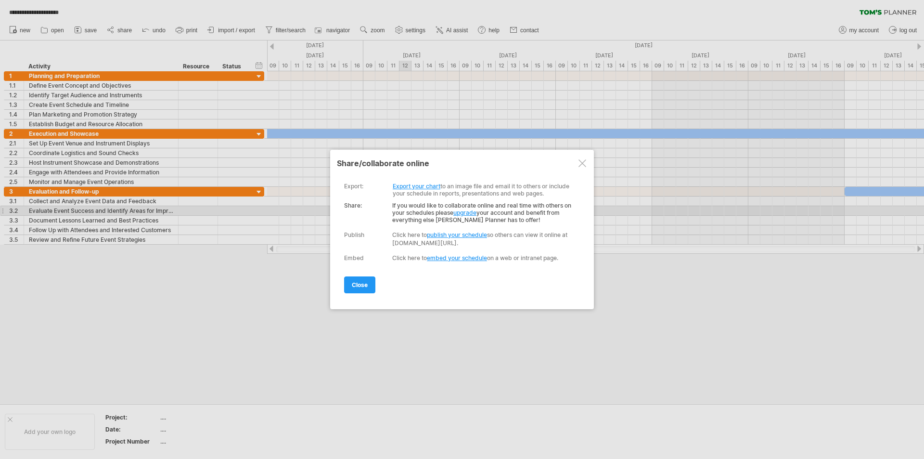
click at [458, 260] on link "embed your schedule" at bounding box center [457, 257] width 60 height 7
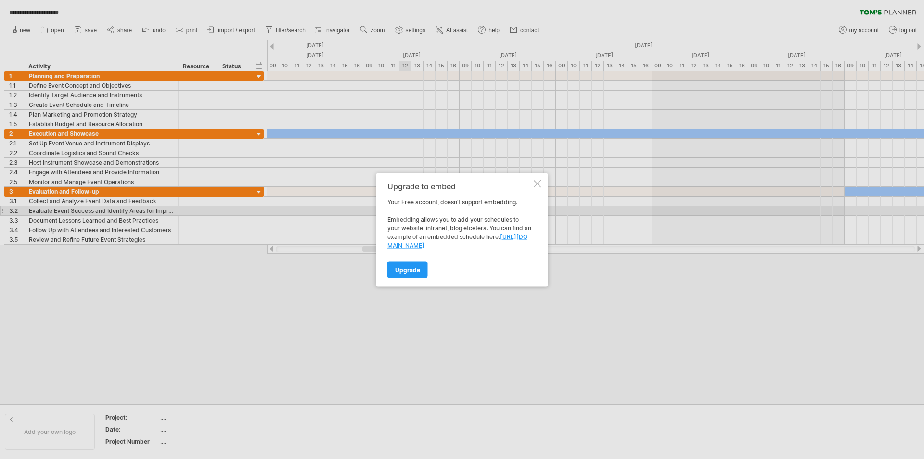
click at [540, 182] on div at bounding box center [538, 184] width 8 height 8
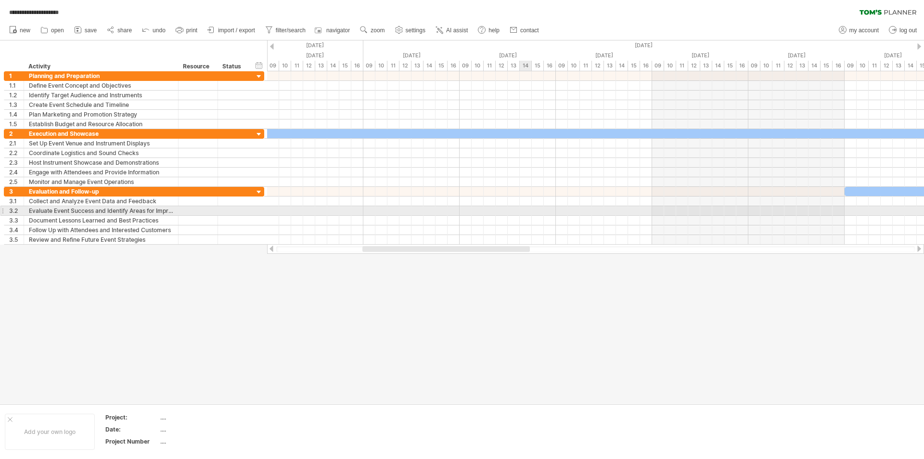
click at [509, 340] on div at bounding box center [462, 221] width 924 height 363
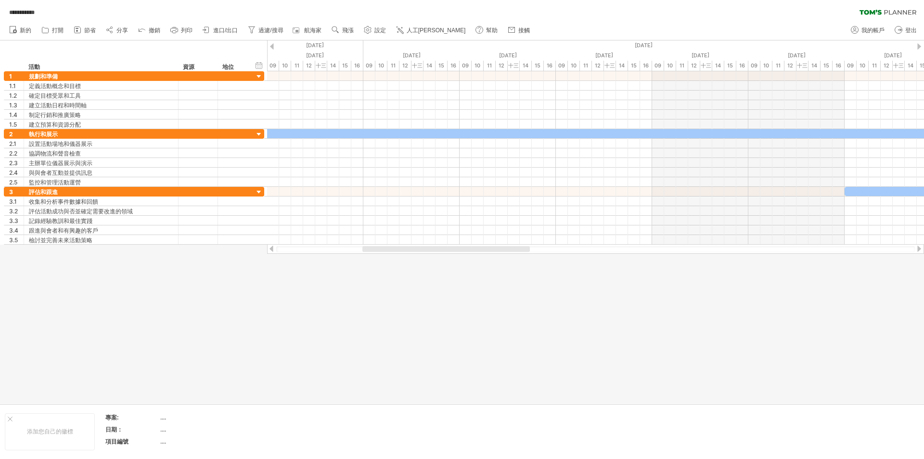
click at [617, 14] on div "**********" at bounding box center [462, 10] width 924 height 20
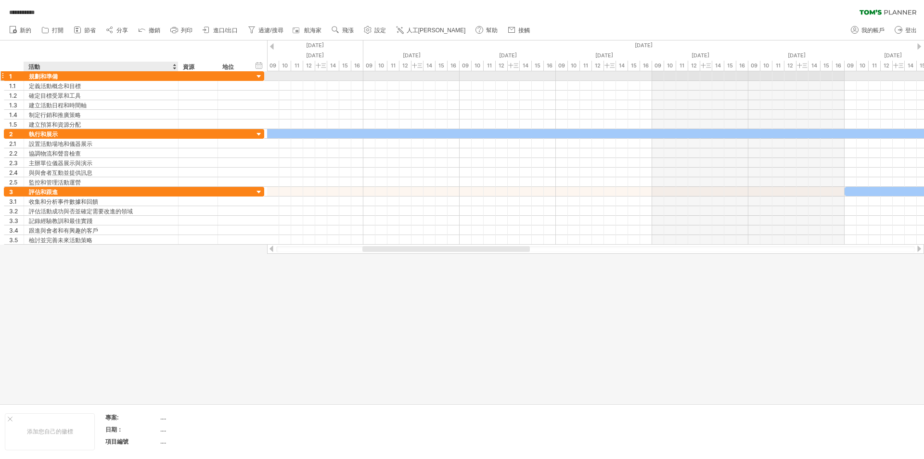
click at [39, 76] on font "規劃和準備" at bounding box center [43, 76] width 29 height 7
click at [58, 77] on font "規劃和準備" at bounding box center [43, 76] width 29 height 7
click at [58, 76] on font "規劃和準備" at bounding box center [43, 76] width 29 height 7
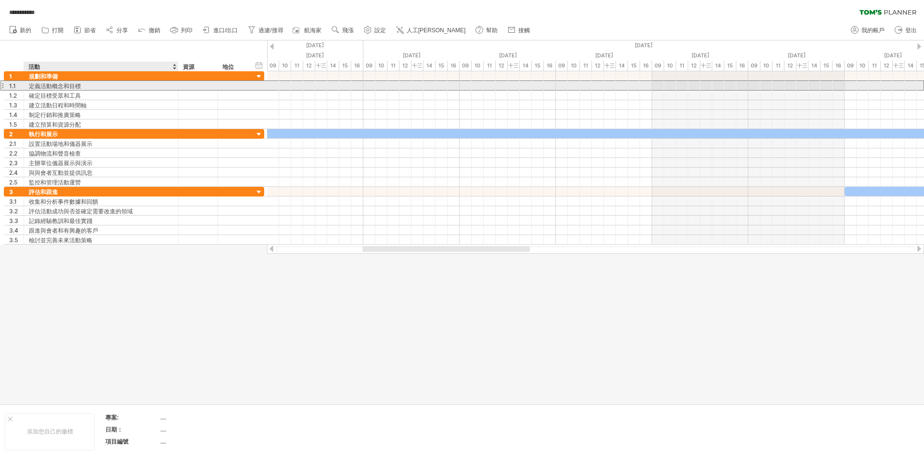
click at [93, 88] on div "定義活動概念和目標" at bounding box center [101, 85] width 144 height 9
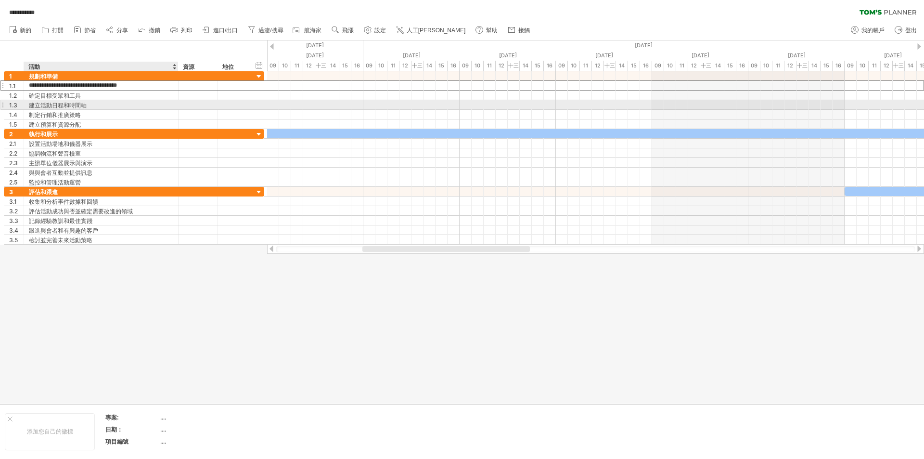
click at [151, 103] on div "建立活動日程和時間軸" at bounding box center [101, 104] width 144 height 9
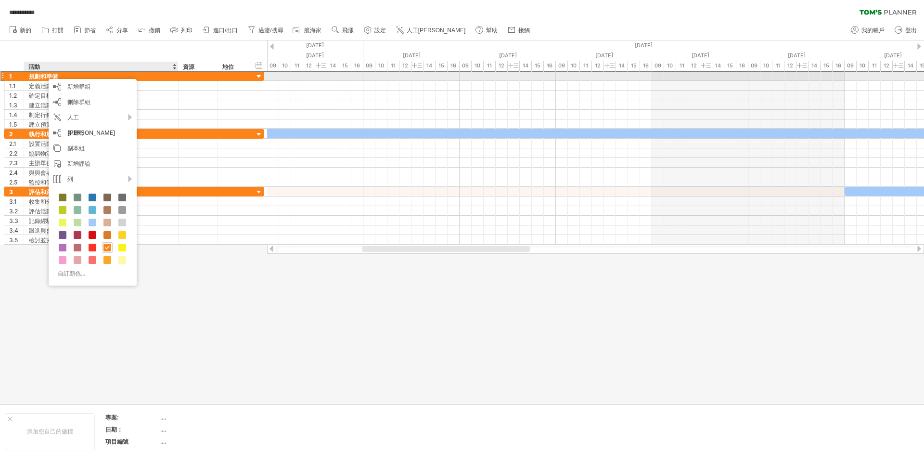
click at [30, 77] on font "規劃和準備" at bounding box center [43, 76] width 29 height 7
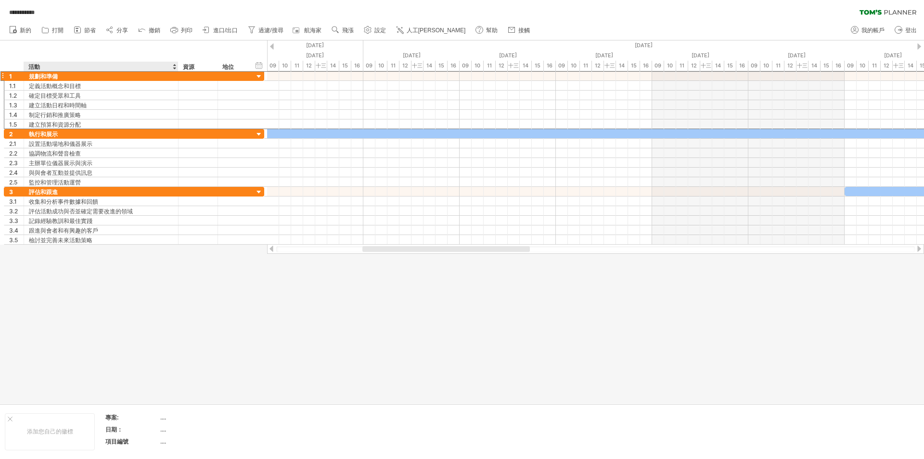
drag, startPoint x: 33, startPoint y: 75, endPoint x: 57, endPoint y: 71, distance: 24.9
click at [57, 71] on div "**********" at bounding box center [462, 229] width 924 height 459
click at [74, 53] on div "隱藏開始/結束/持續時間 顯示開始/結束/持續時間 ******** 活動 ******** 資源 ****** 地位" at bounding box center [133, 55] width 267 height 31
click at [57, 71] on div "規劃和準備" at bounding box center [101, 75] width 144 height 9
click at [62, 78] on input "**********" at bounding box center [101, 75] width 144 height 9
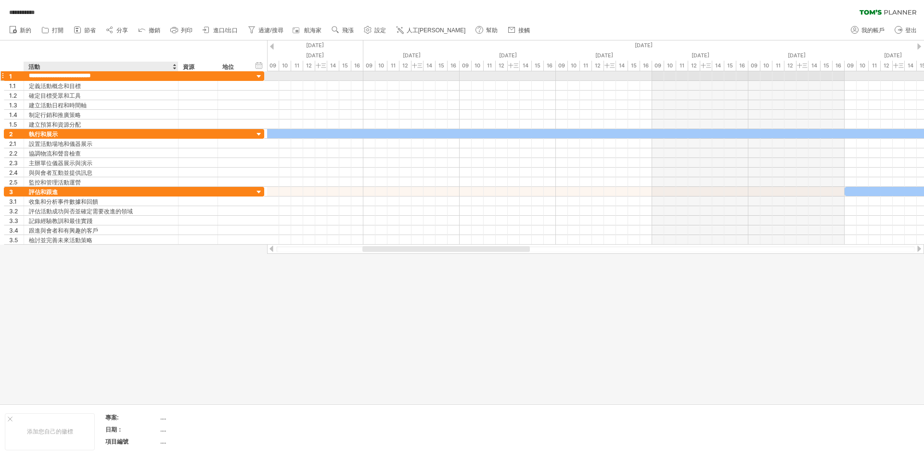
click at [113, 75] on input "**********" at bounding box center [101, 75] width 144 height 9
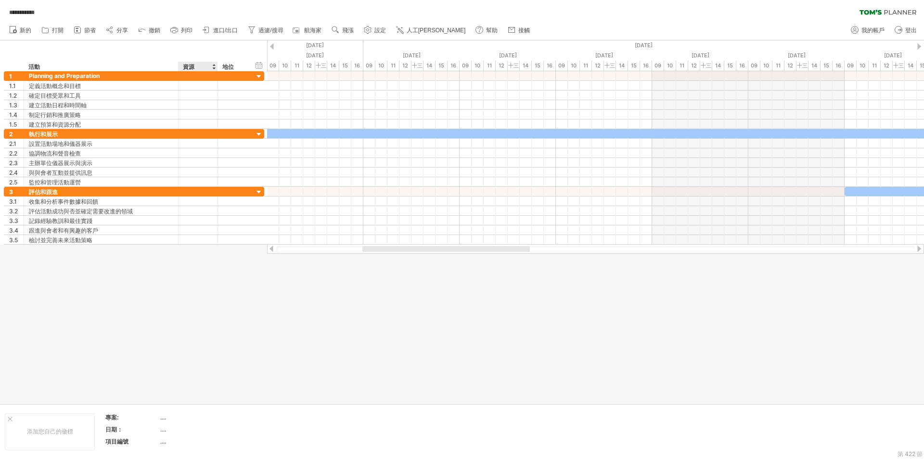
click at [198, 315] on div at bounding box center [462, 221] width 924 height 363
click at [257, 66] on div "隱藏開始/結束/持續時間 顯示開始/結束/持續時間" at bounding box center [259, 65] width 9 height 10
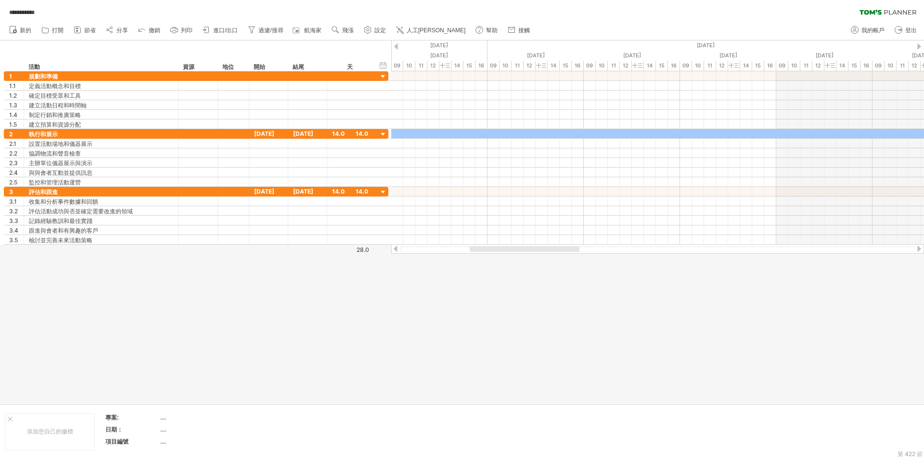
drag, startPoint x: 505, startPoint y: 252, endPoint x: 429, endPoint y: 246, distance: 75.7
click at [429, 246] on div at bounding box center [657, 249] width 514 height 6
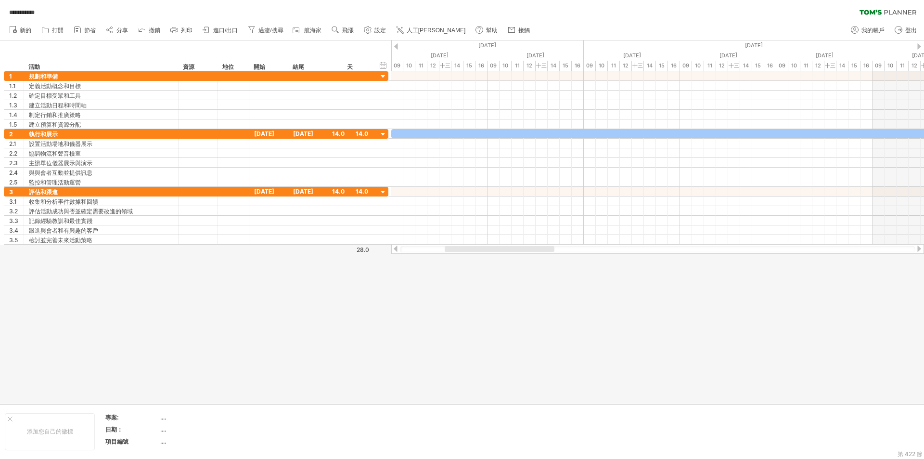
drag, startPoint x: 486, startPoint y: 246, endPoint x: 461, endPoint y: 250, distance: 25.3
click at [461, 250] on div at bounding box center [500, 249] width 110 height 6
click at [219, 31] on font "進口/出口" at bounding box center [225, 30] width 25 height 7
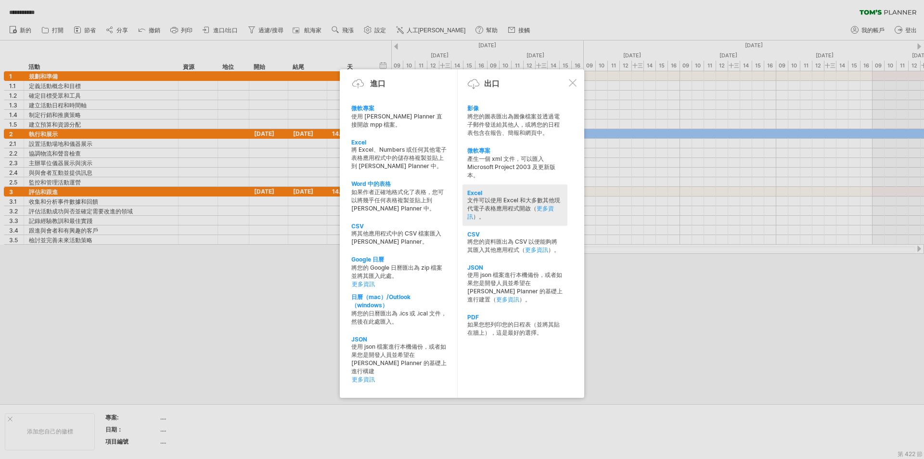
click at [501, 200] on font "文件可以使用 Excel 和大多數其他現代電子表格應用程式開啟（" at bounding box center [513, 203] width 93 height 15
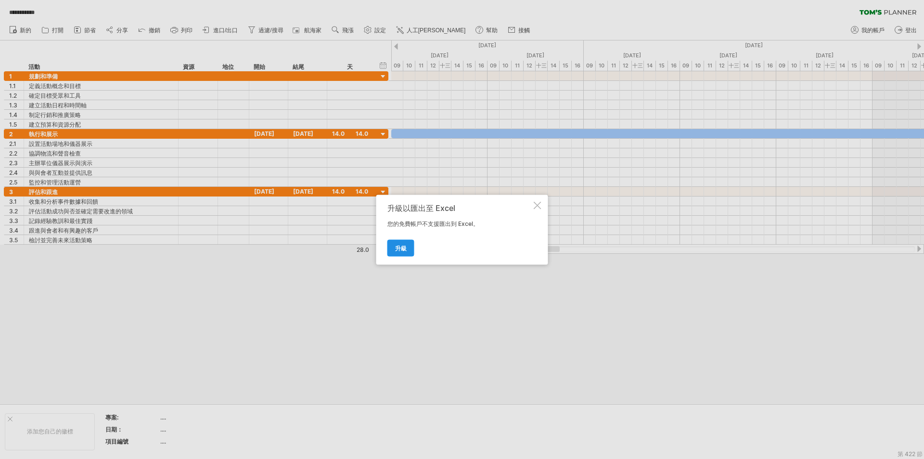
click at [405, 248] on font "升級" at bounding box center [401, 247] width 12 height 7
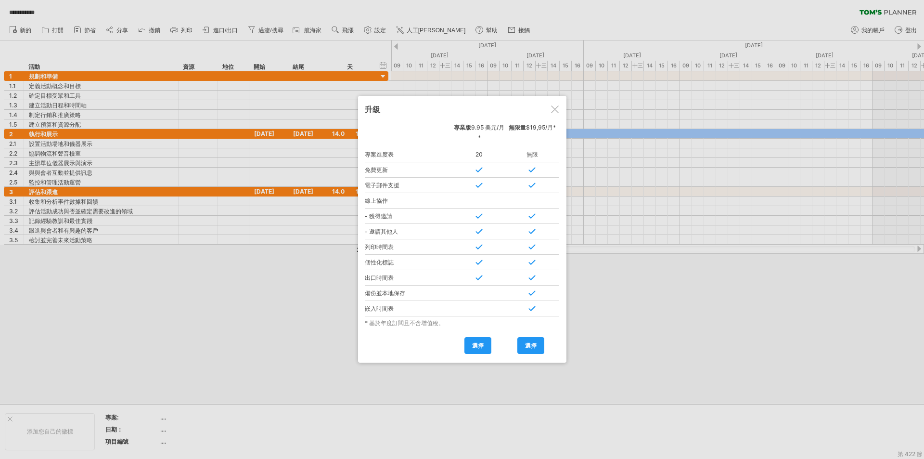
drag, startPoint x: 673, startPoint y: 326, endPoint x: 654, endPoint y: 325, distance: 18.8
click at [673, 325] on div at bounding box center [462, 229] width 924 height 459
